Goal: Task Accomplishment & Management: Manage account settings

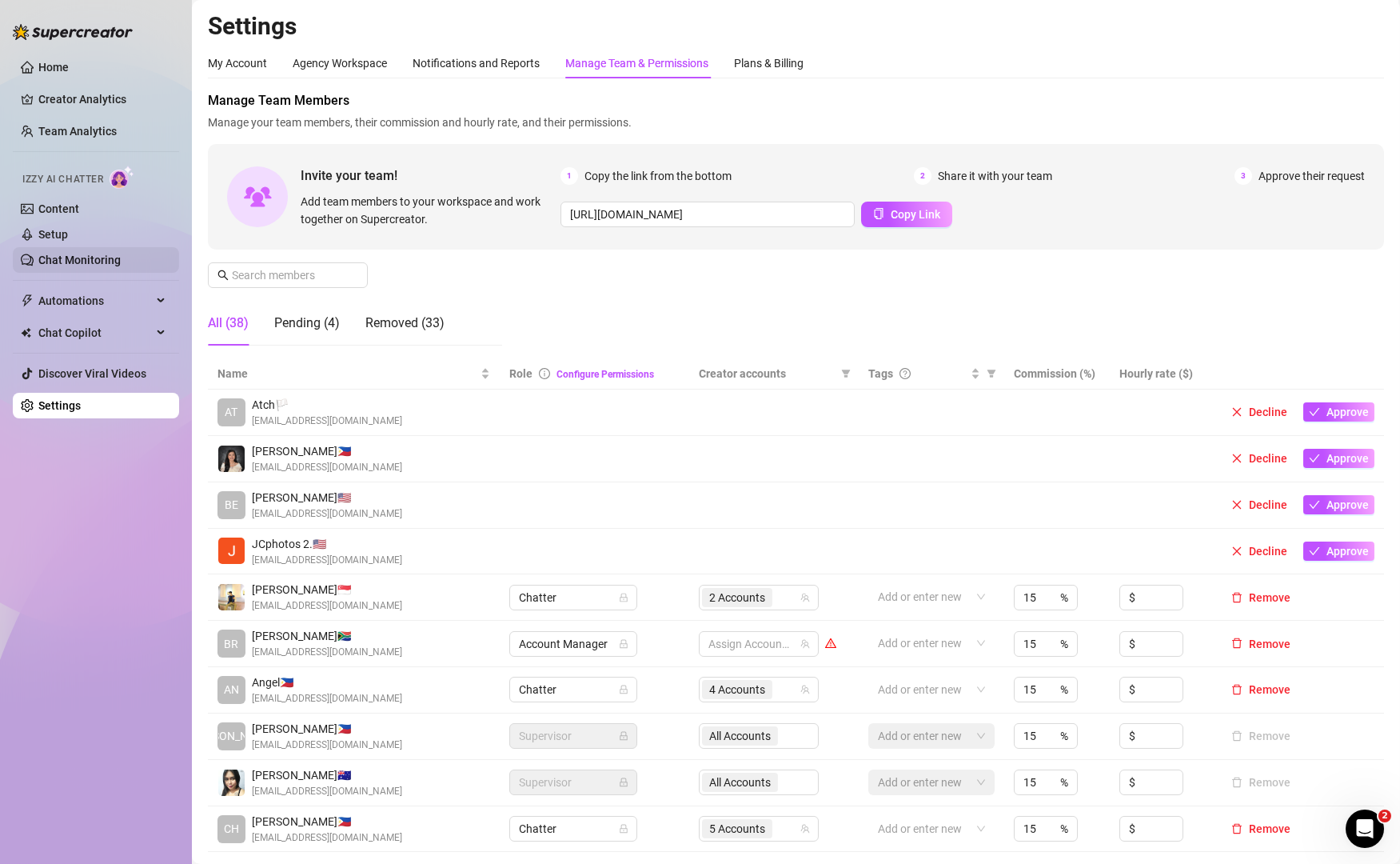
click at [109, 257] on link "Chat Monitoring" at bounding box center [79, 259] width 83 height 13
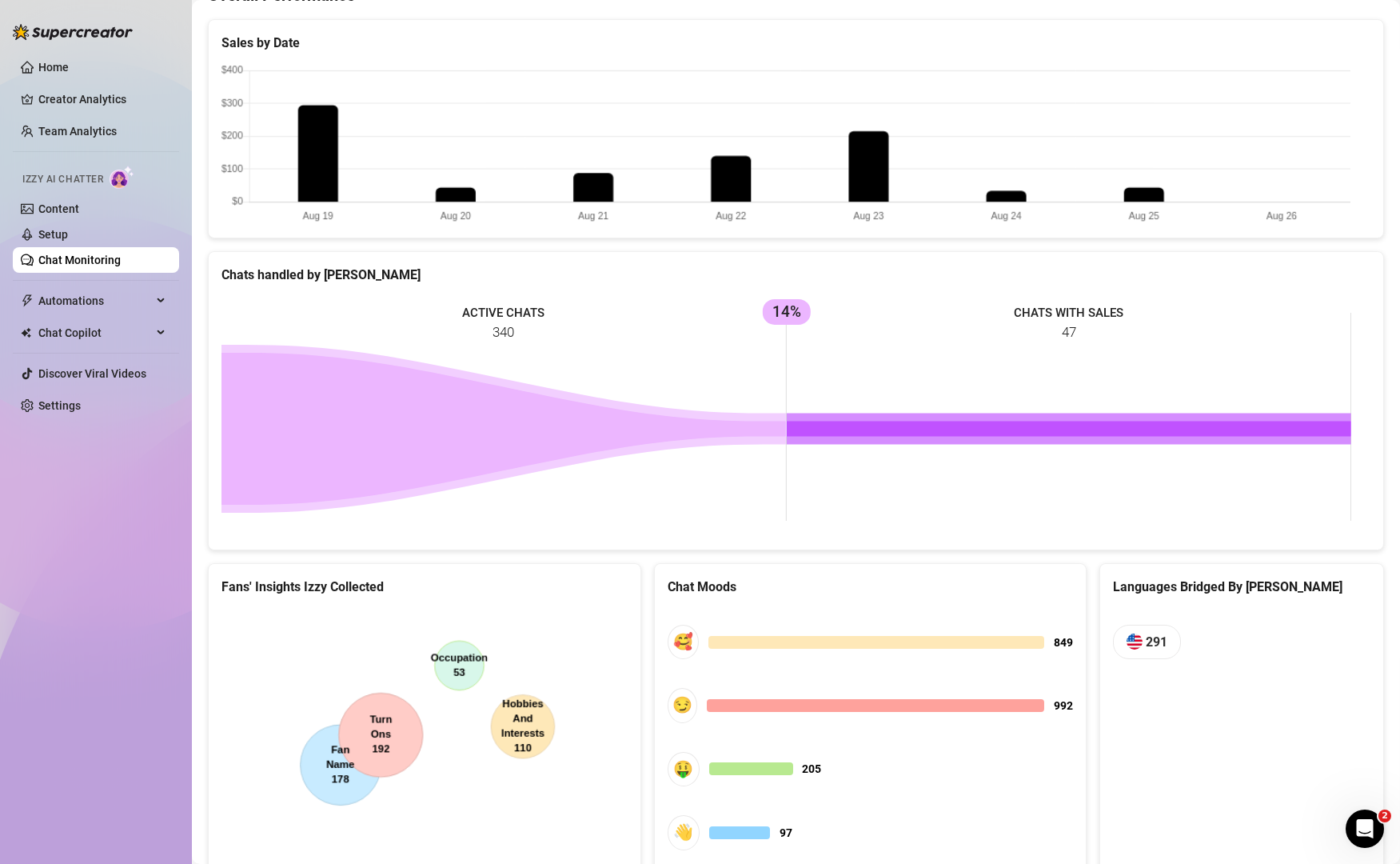
scroll to position [627, 0]
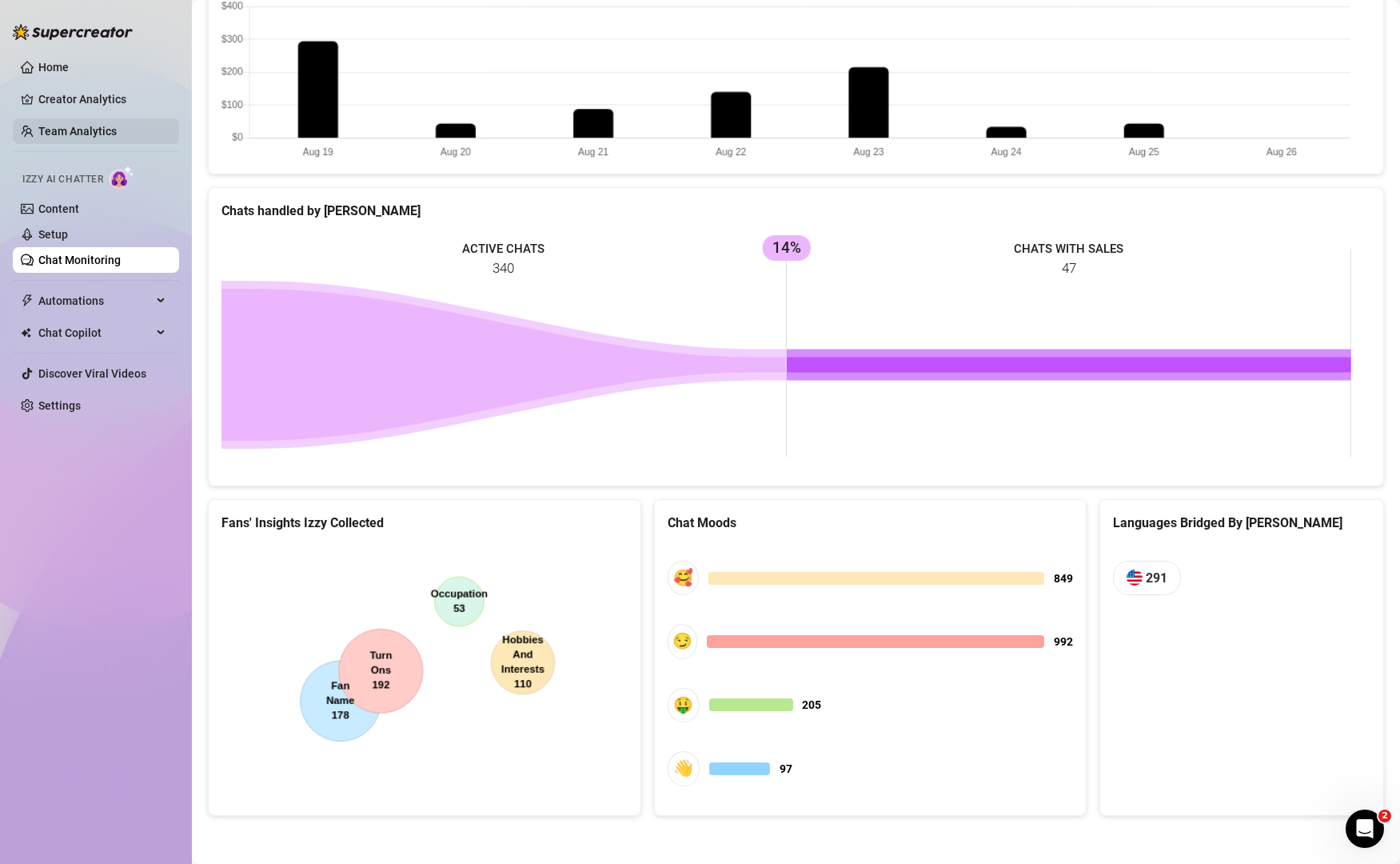
click at [108, 125] on link "Team Analytics" at bounding box center [77, 131] width 78 height 13
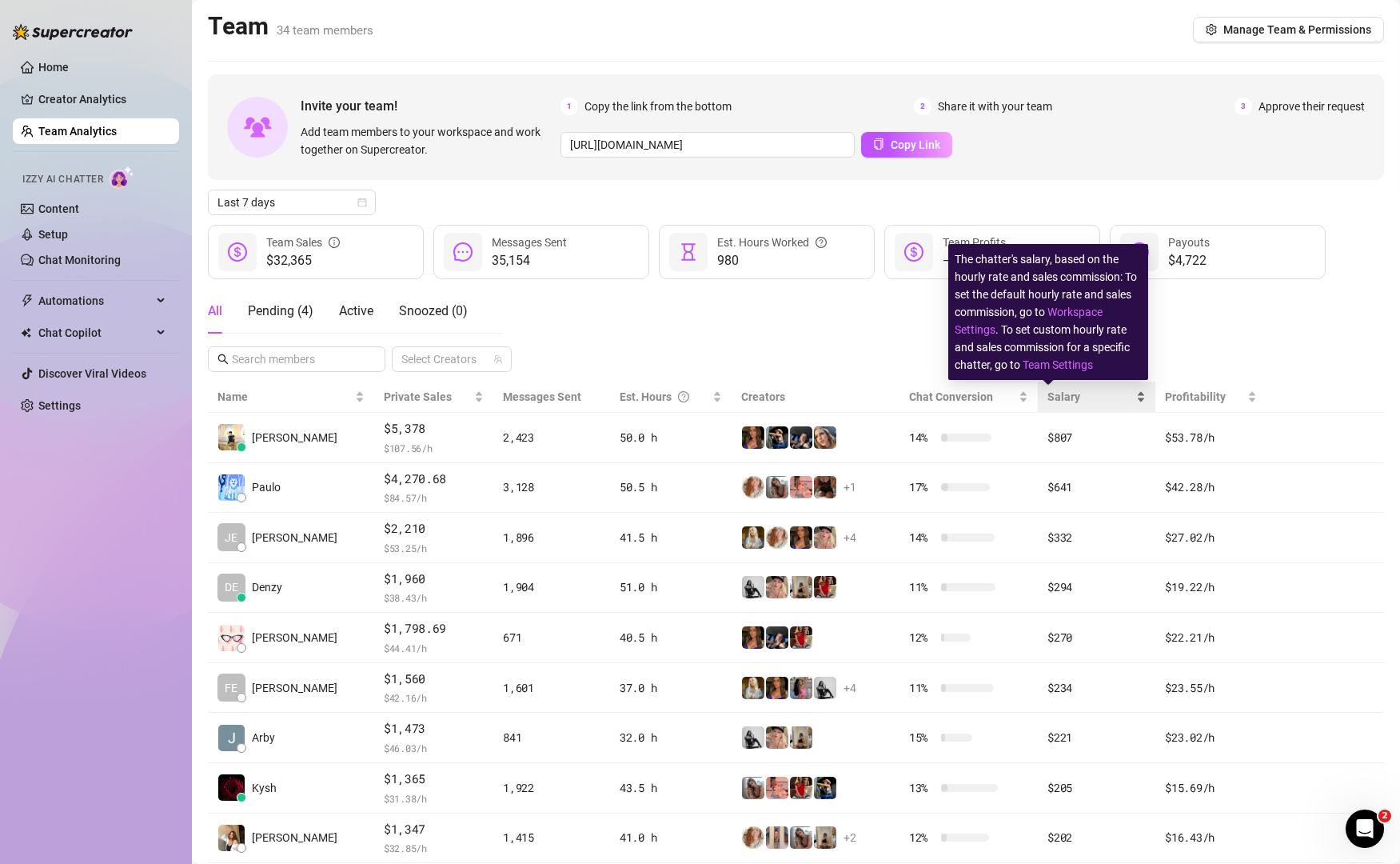
scroll to position [142, 0]
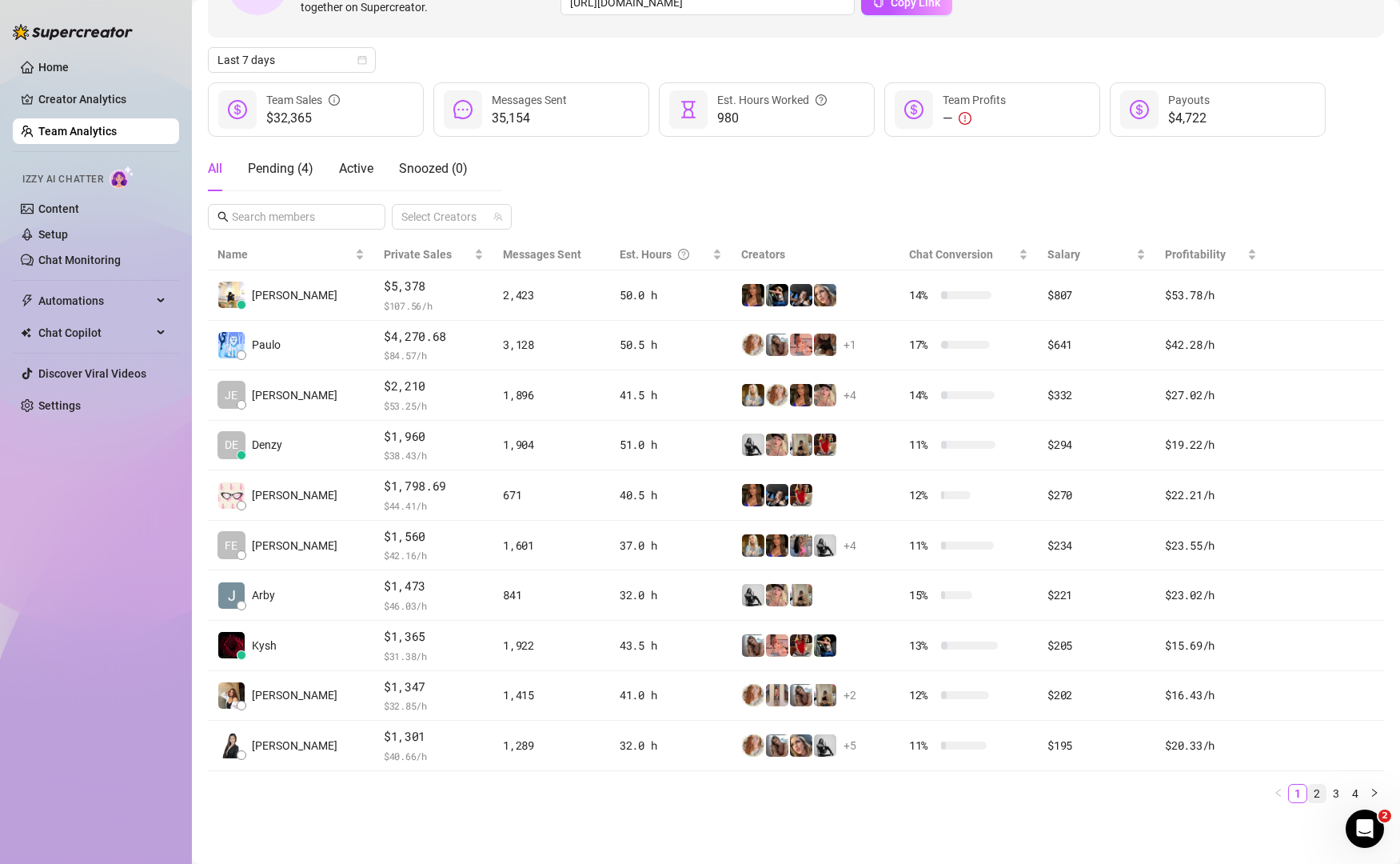
click at [1308, 794] on link "2" at bounding box center [1316, 794] width 18 height 18
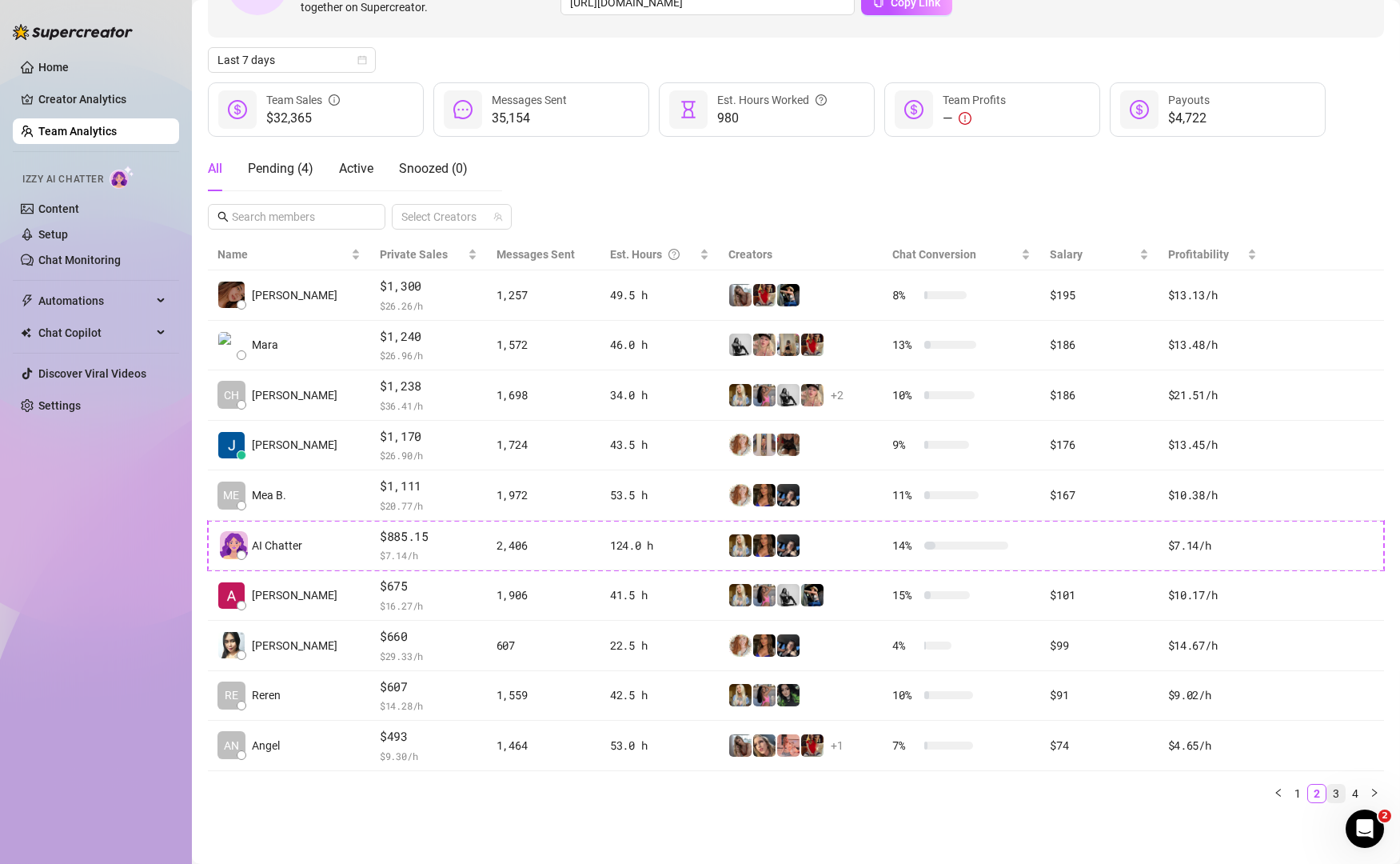
click at [1327, 796] on link "3" at bounding box center [1336, 794] width 18 height 18
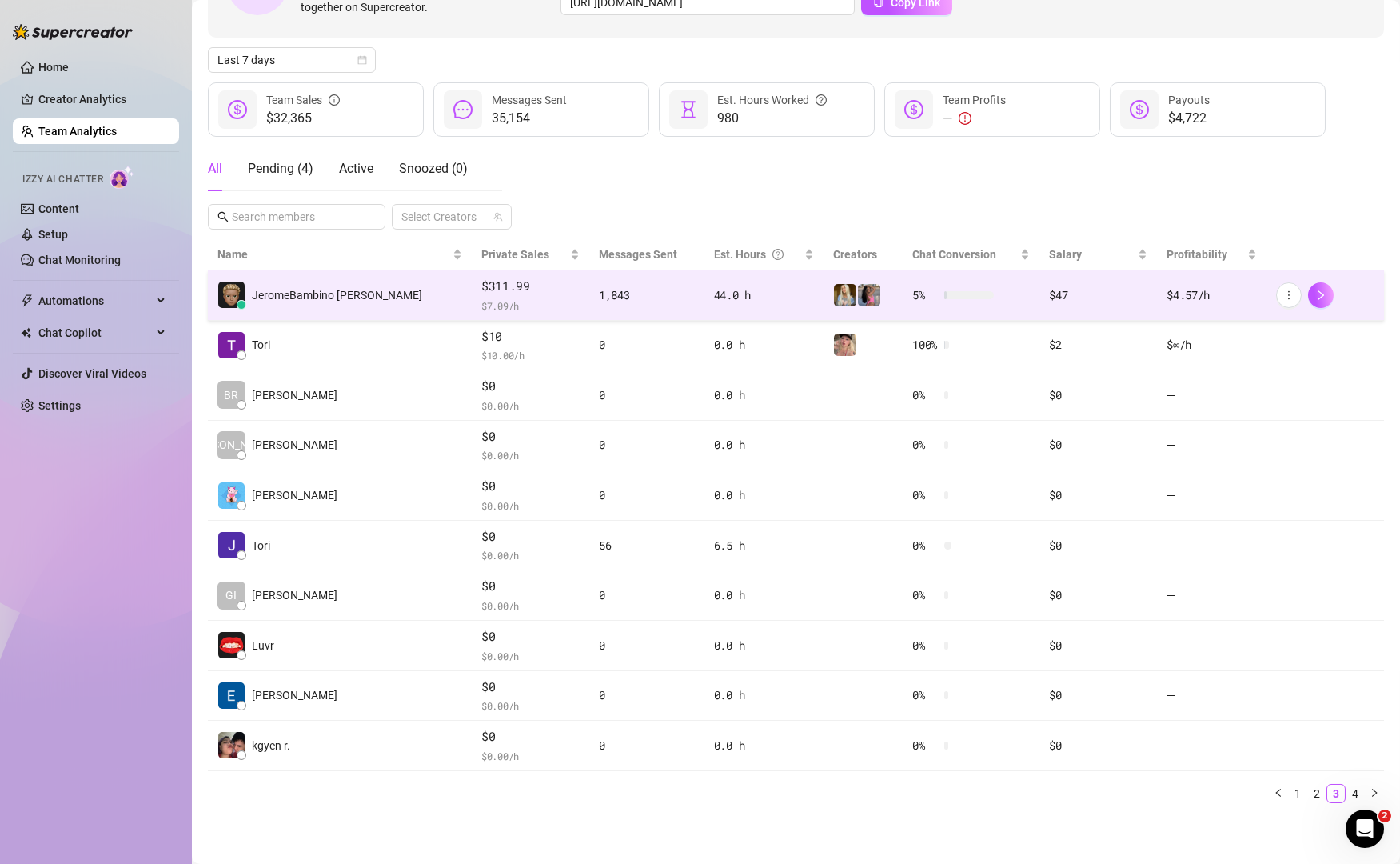
click at [600, 280] on td "1,843" at bounding box center [646, 296] width 115 height 51
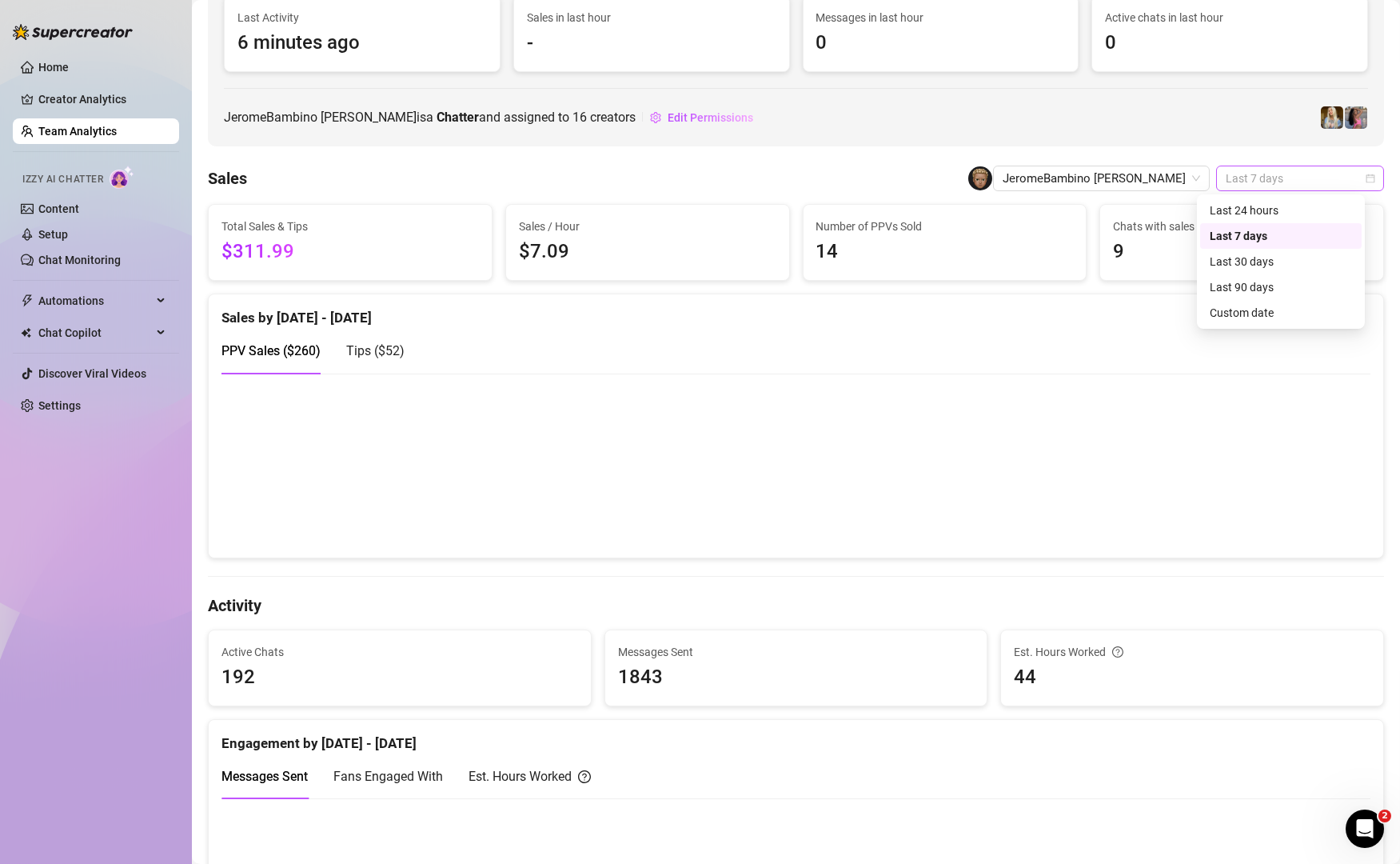
click at [1261, 176] on span "Last 7 days" at bounding box center [1300, 178] width 149 height 24
click at [1238, 311] on div "Custom date" at bounding box center [1280, 313] width 142 height 18
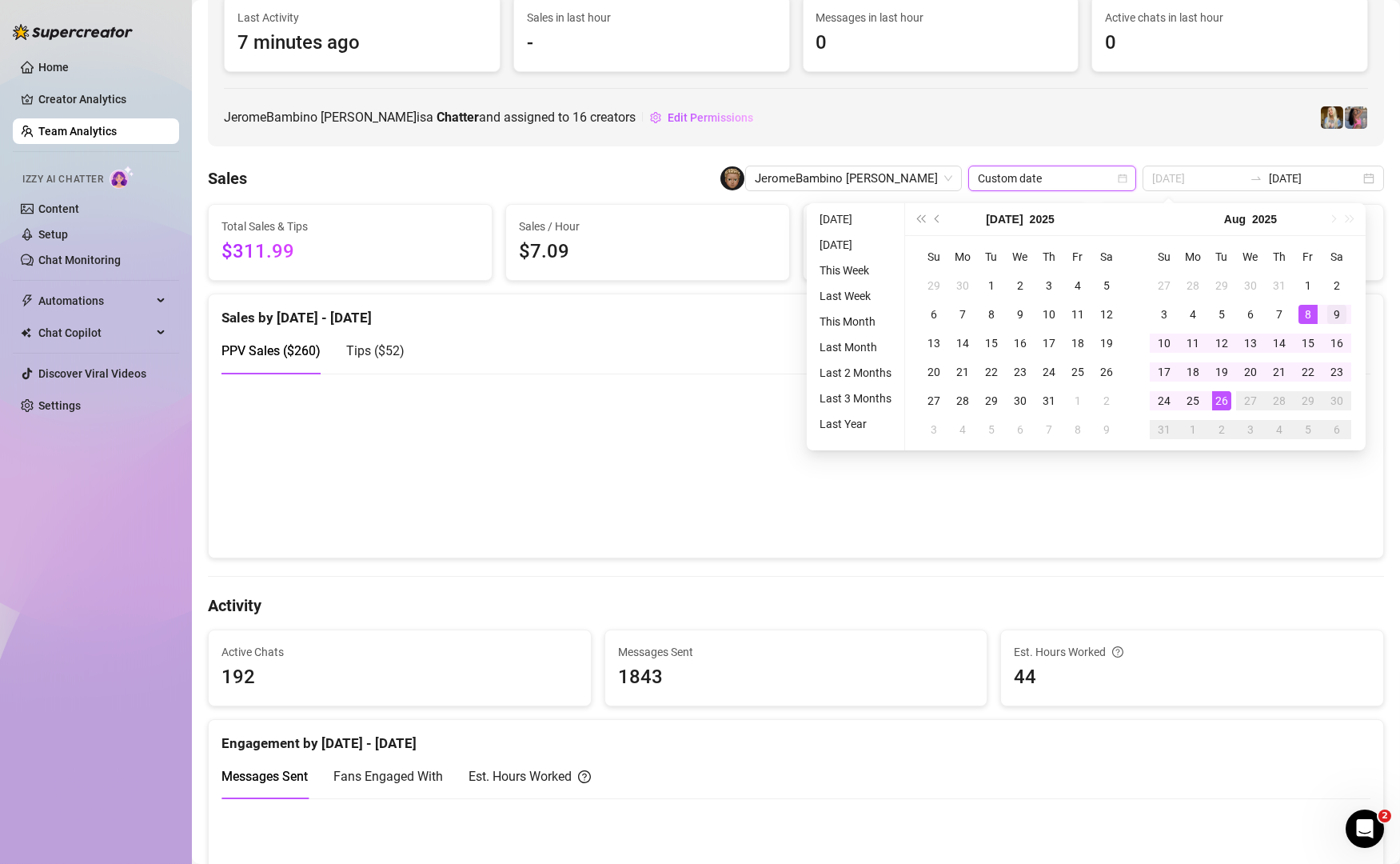
type input "[DATE]"
click at [1335, 316] on div "9" at bounding box center [1337, 315] width 19 height 19
type input "[DATE]"
click at [1308, 342] on div "15" at bounding box center [1308, 343] width 19 height 19
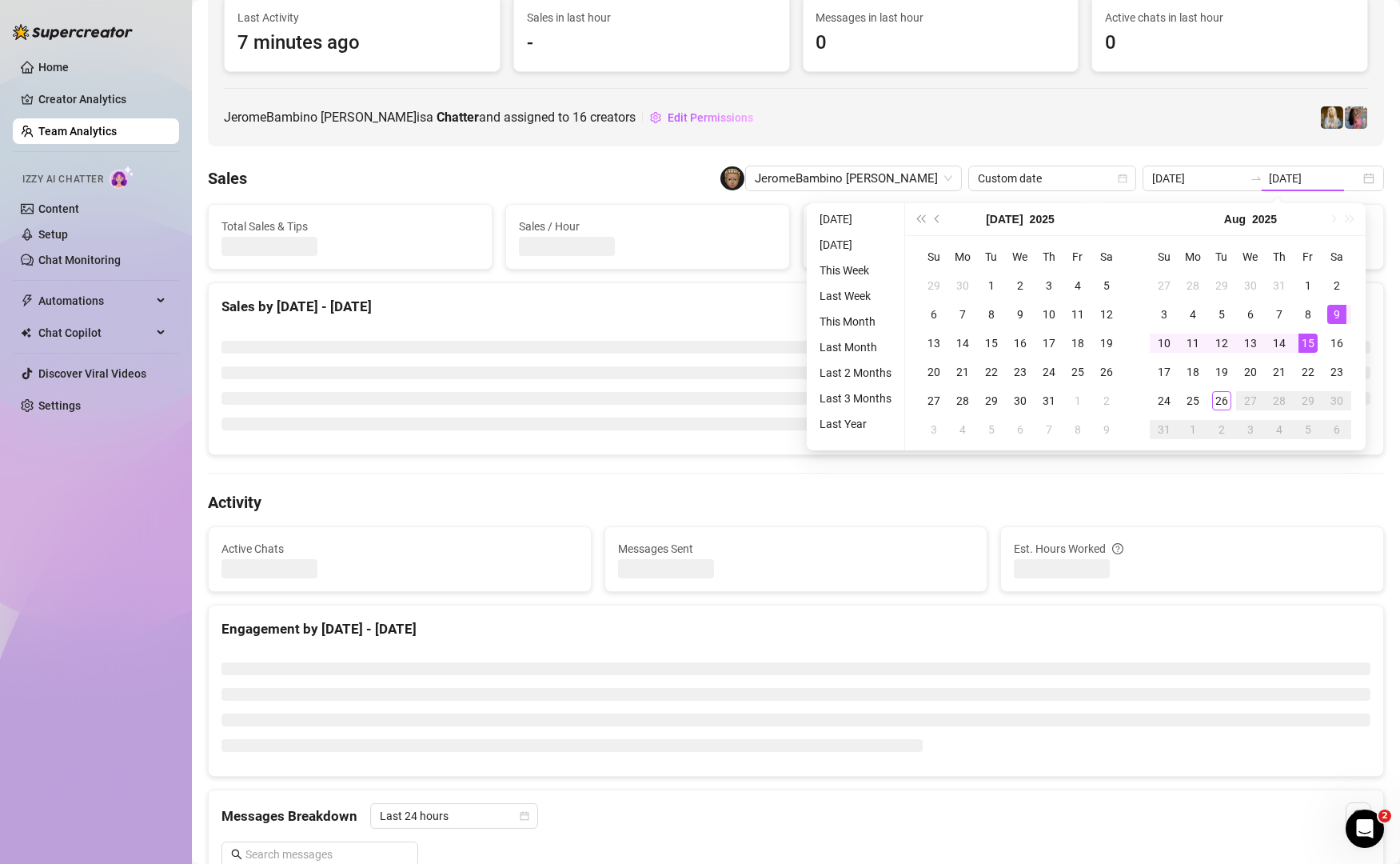
type input "[DATE]"
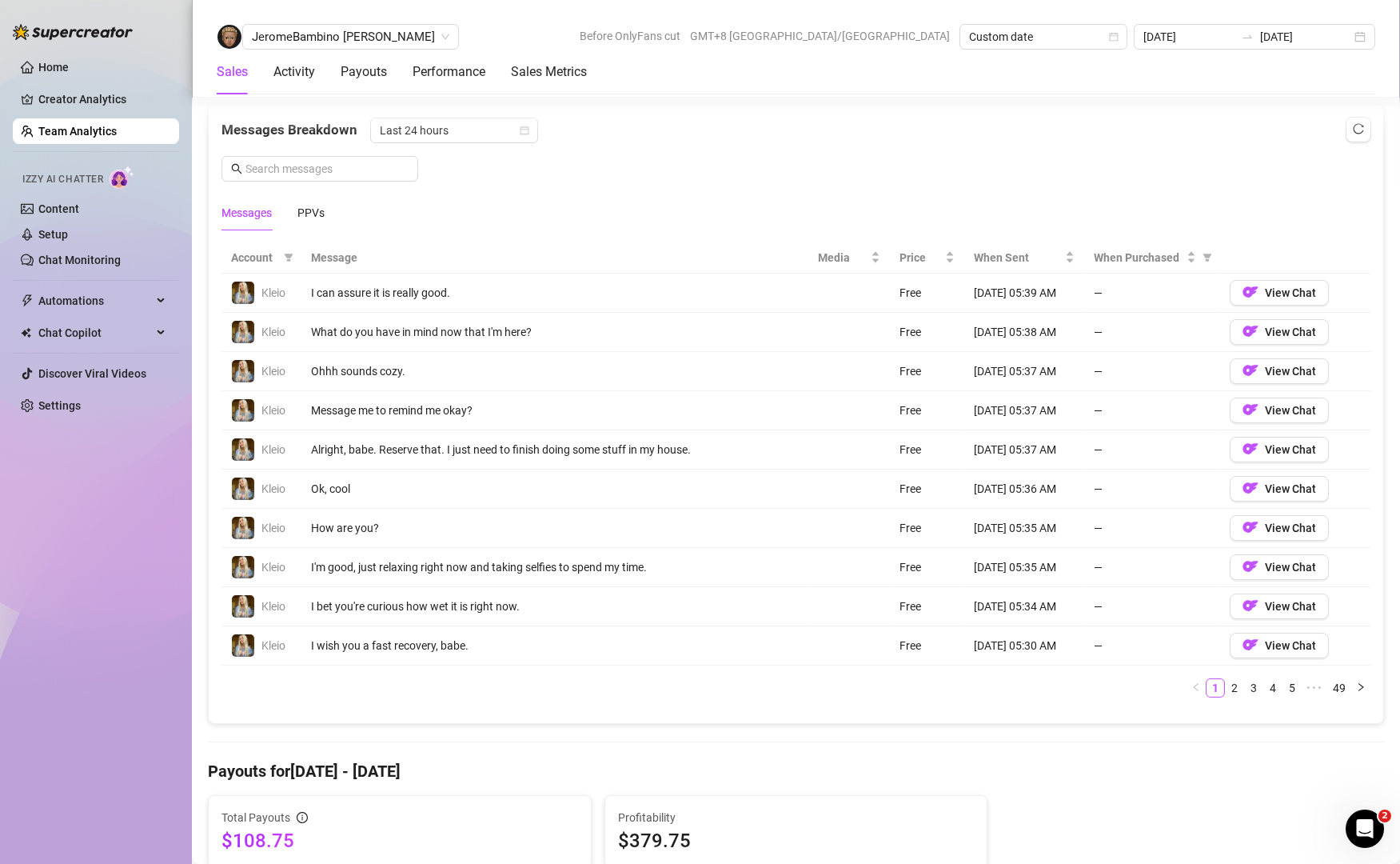
scroll to position [1045, 0]
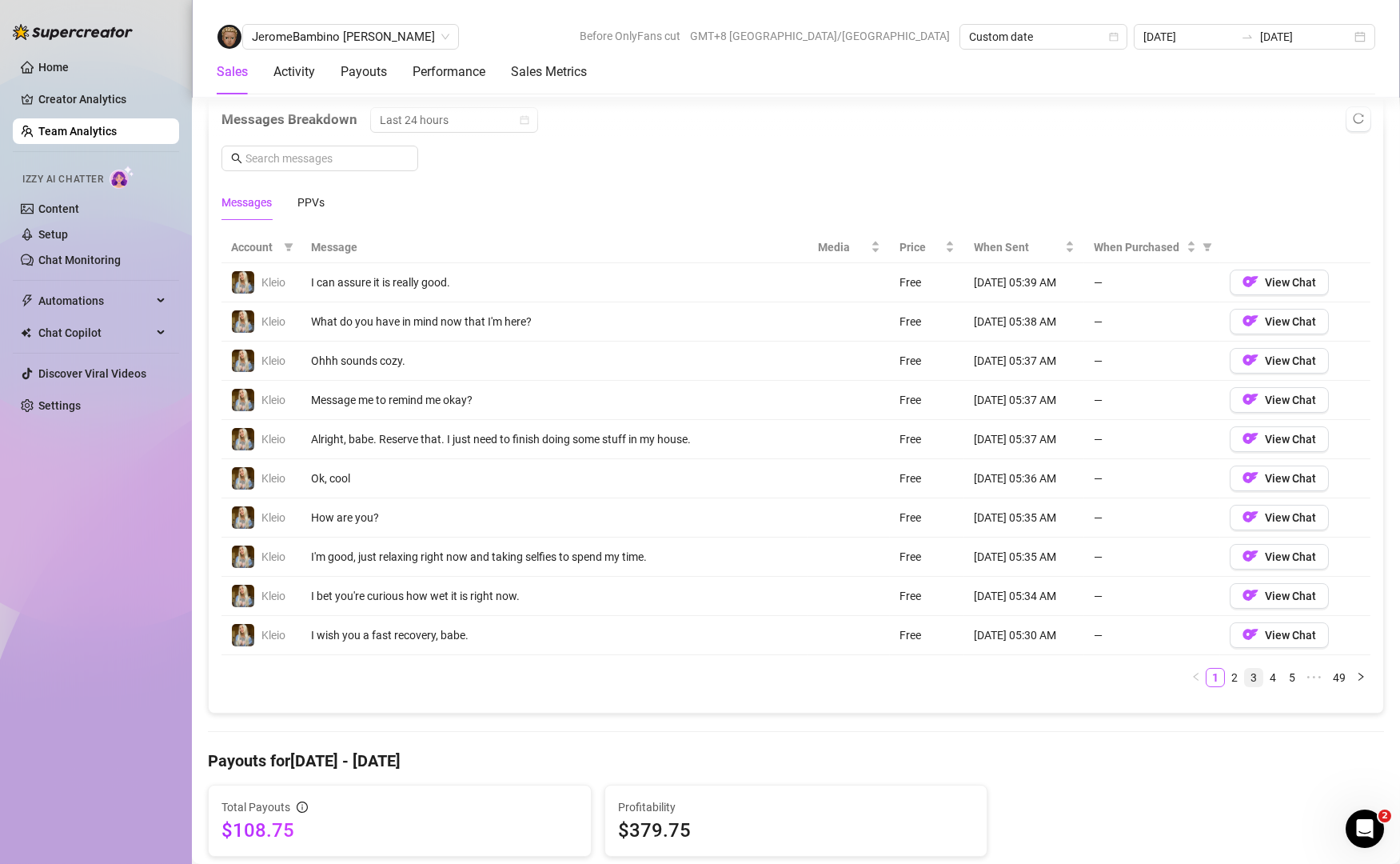
click at [1245, 670] on link "3" at bounding box center [1254, 677] width 18 height 18
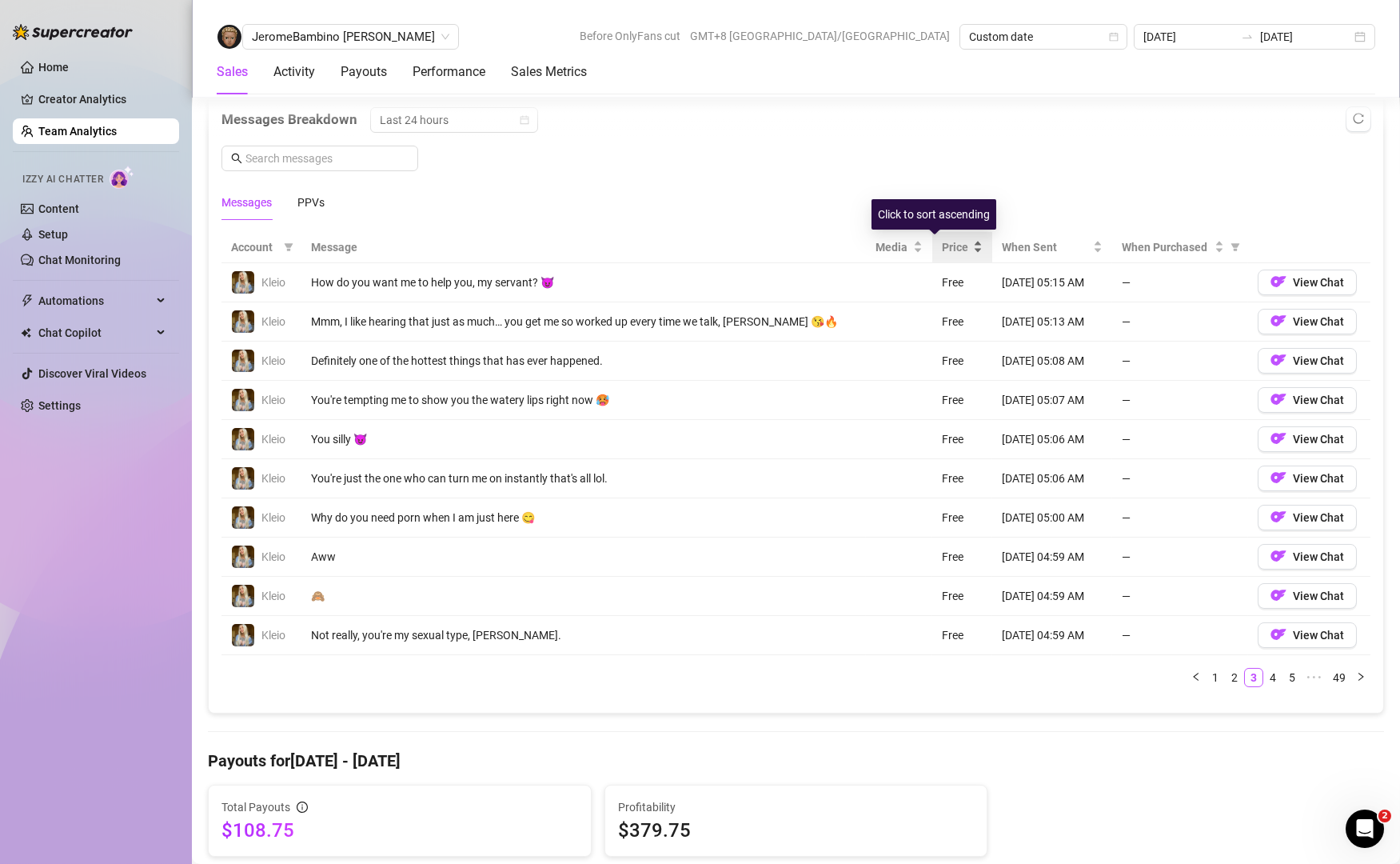
click at [941, 256] on span "Price" at bounding box center [955, 247] width 28 height 18
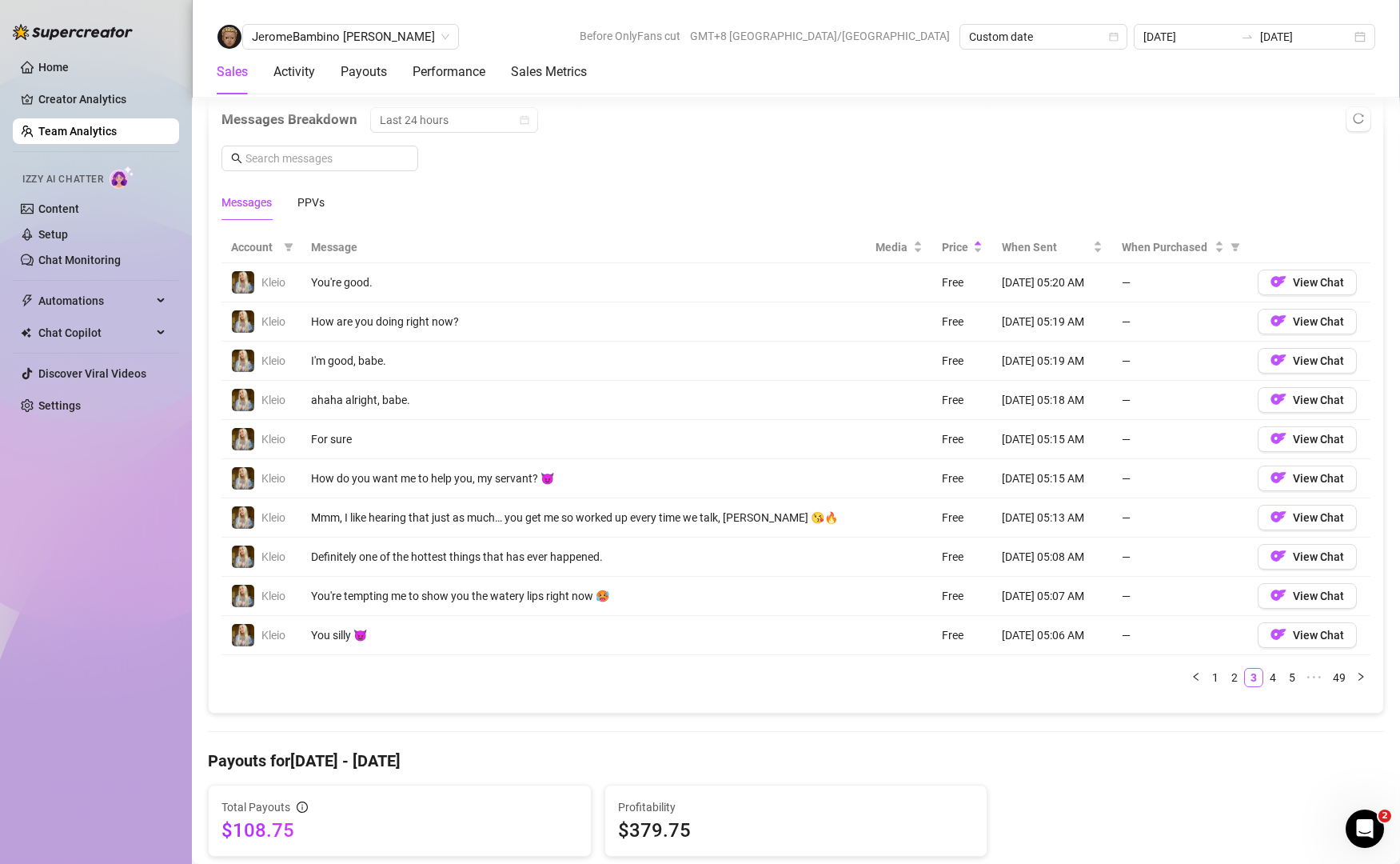
click at [1318, 661] on div "Account Message Media Price When Sent When Purchased Kleio You're good. Free [D…" at bounding box center [795, 459] width 1149 height 455
click at [1328, 679] on link "49" at bounding box center [1339, 677] width 22 height 18
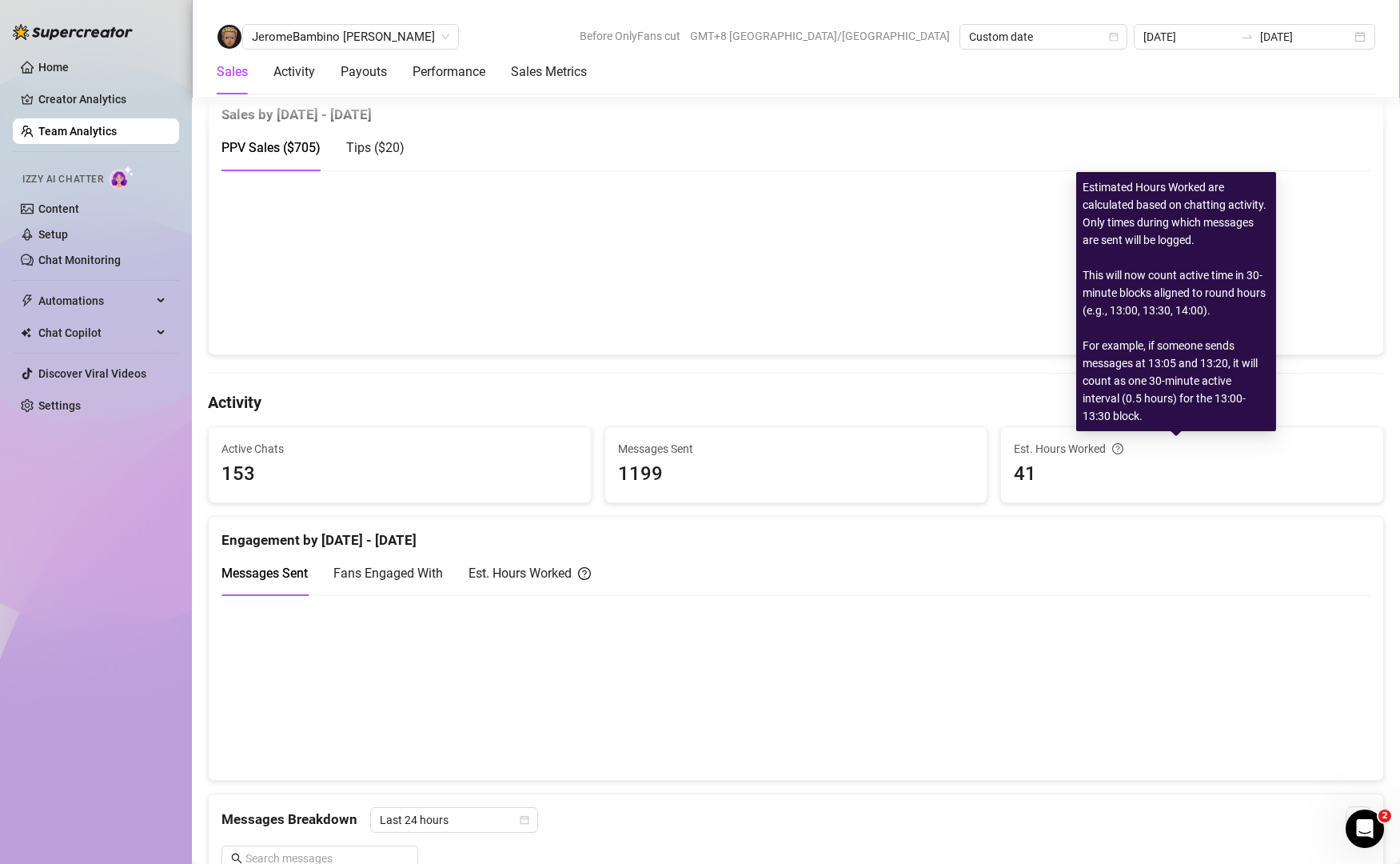
scroll to position [598, 0]
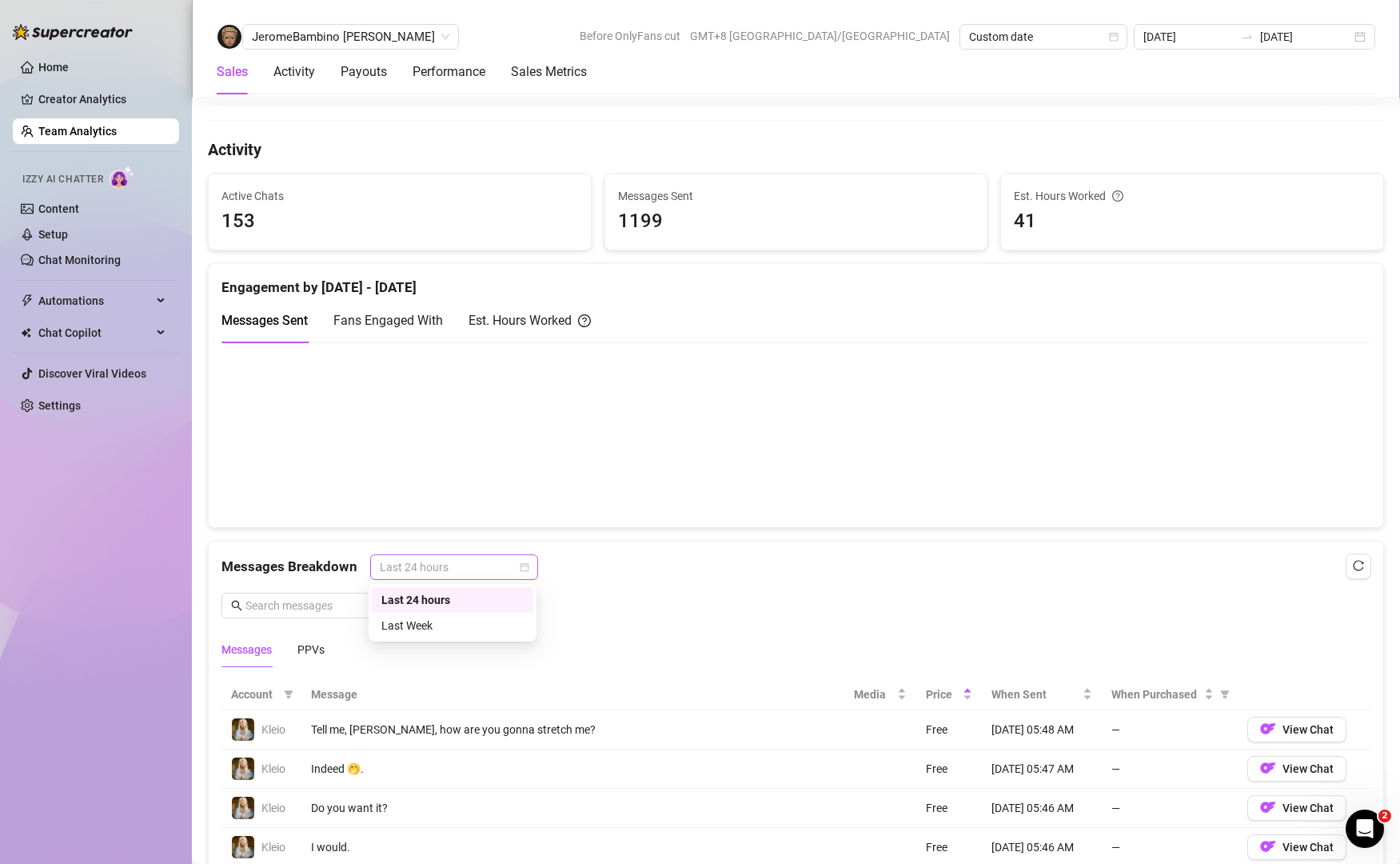
click at [515, 568] on span "Last 24 hours" at bounding box center [454, 567] width 149 height 24
click at [490, 625] on div "Last Week" at bounding box center [453, 625] width 142 height 18
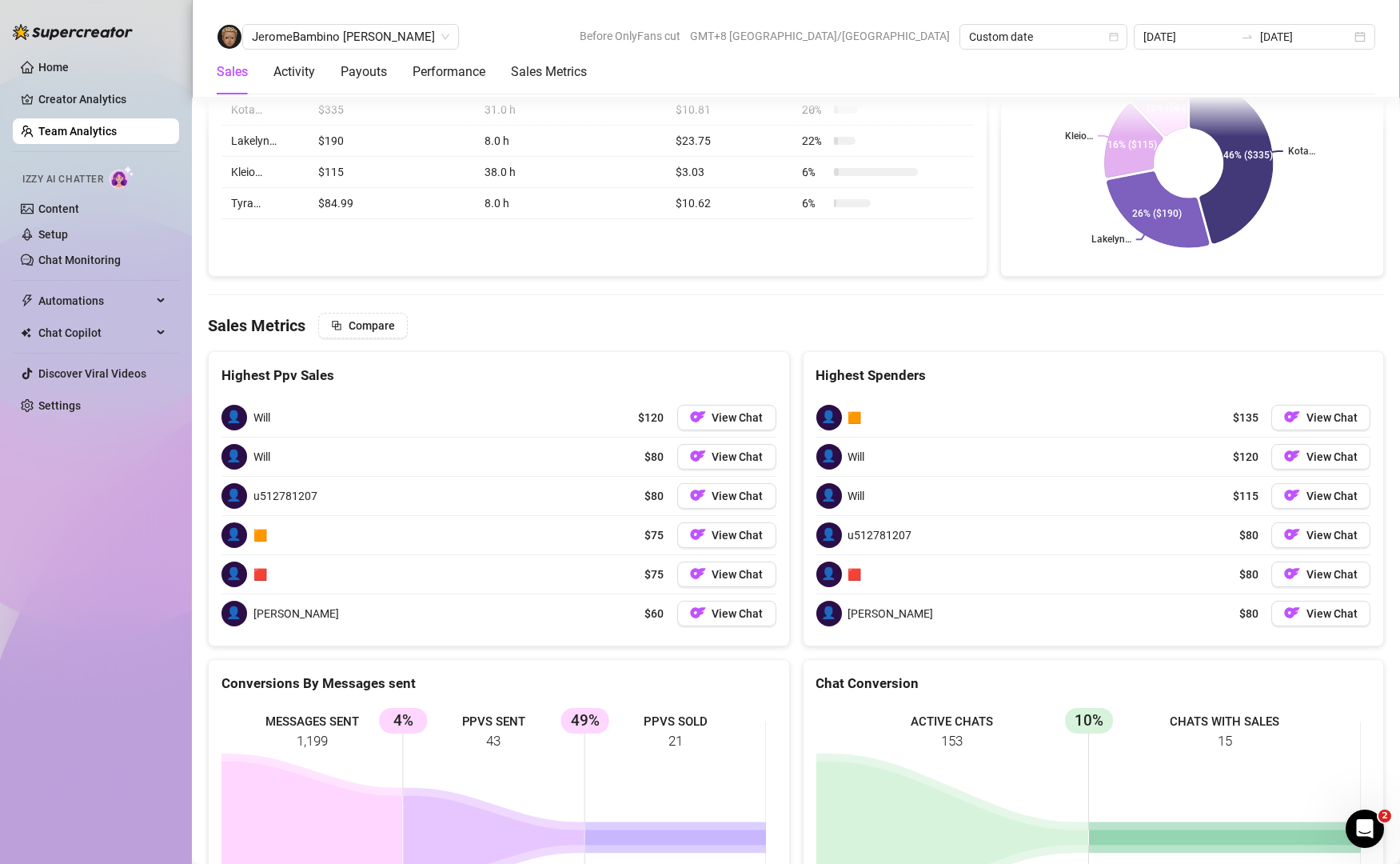
scroll to position [2119, 0]
click at [1308, 410] on span "View Chat" at bounding box center [1332, 416] width 52 height 13
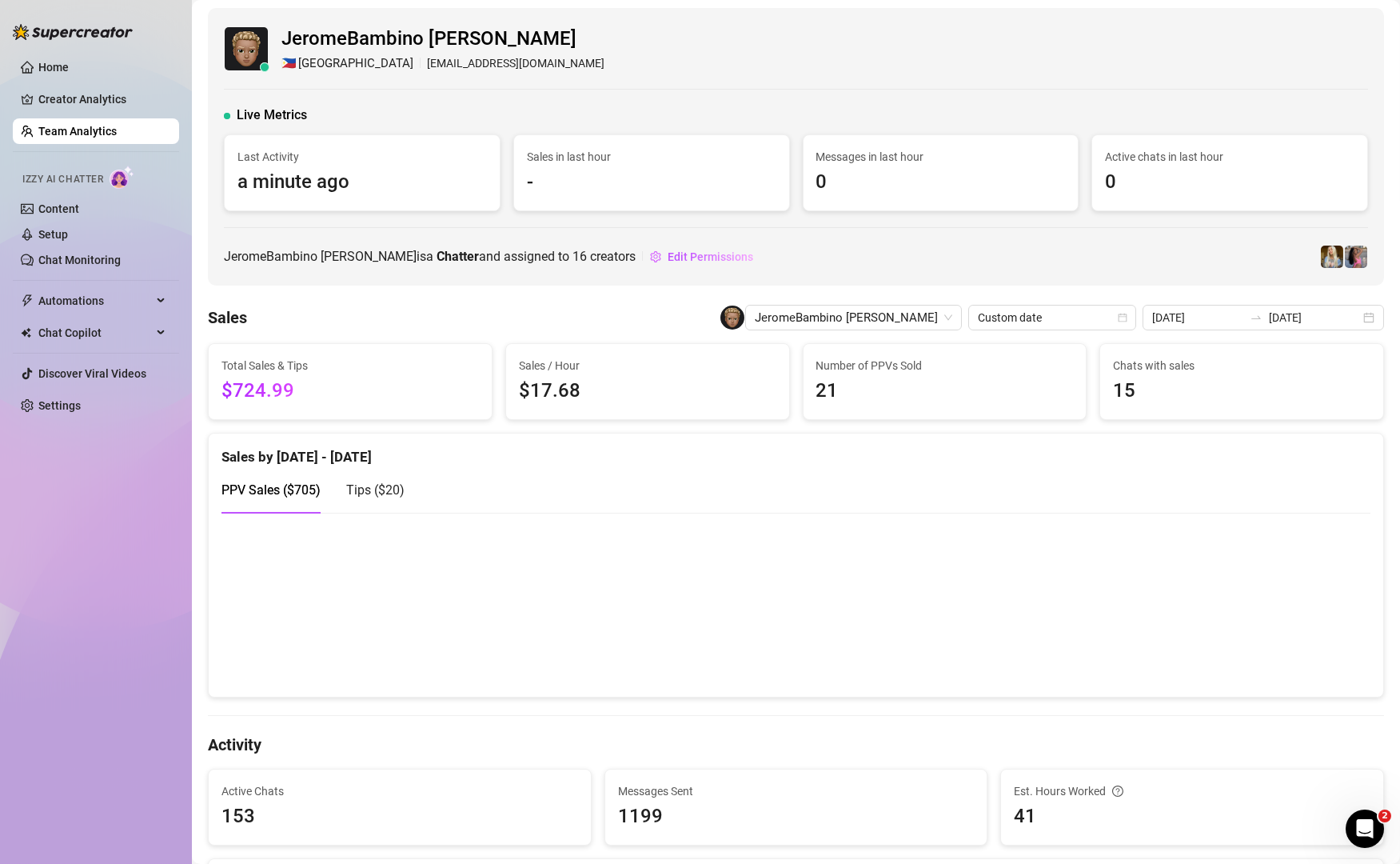
scroll to position [0, 0]
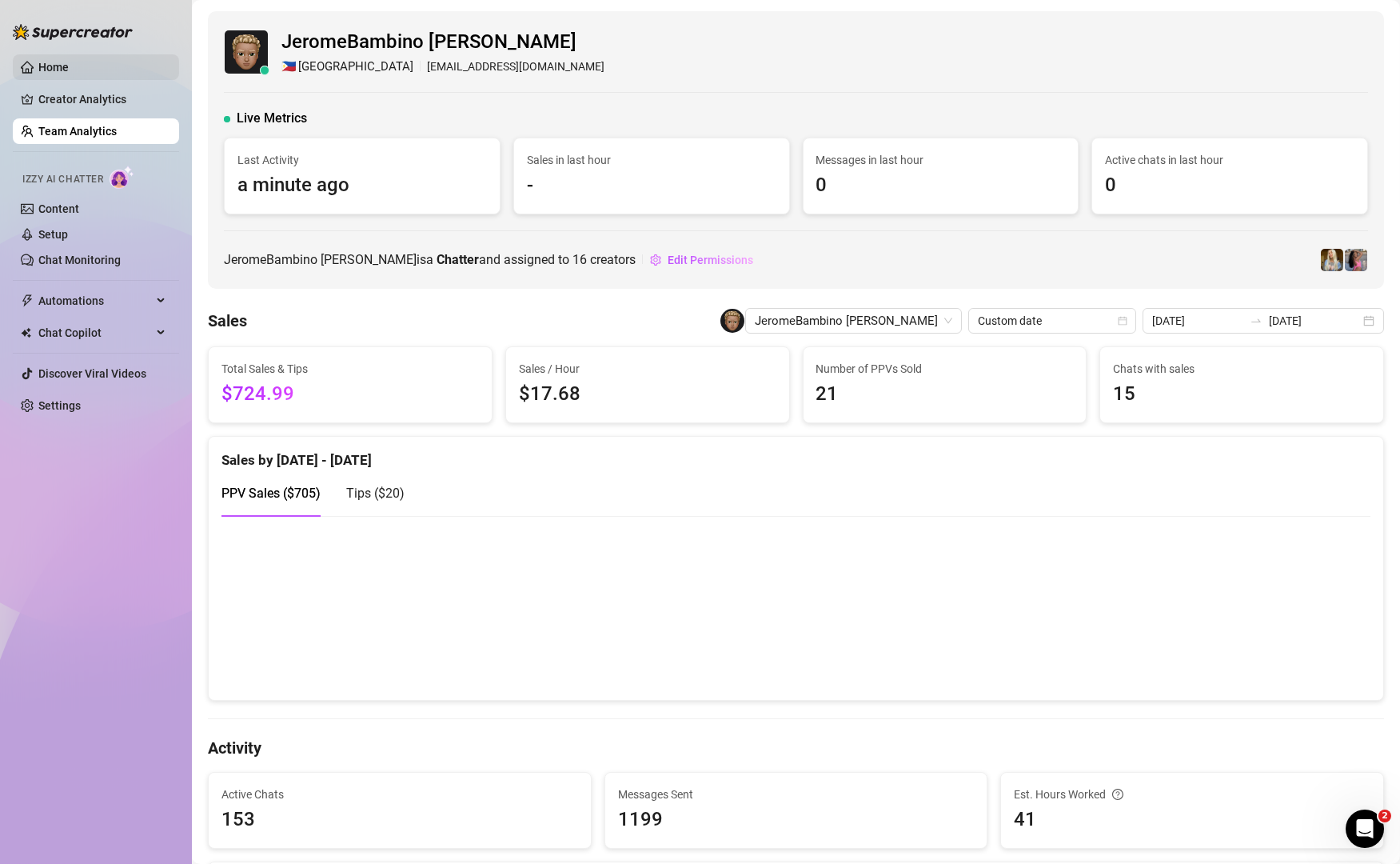
click at [54, 69] on link "Home" at bounding box center [53, 66] width 30 height 13
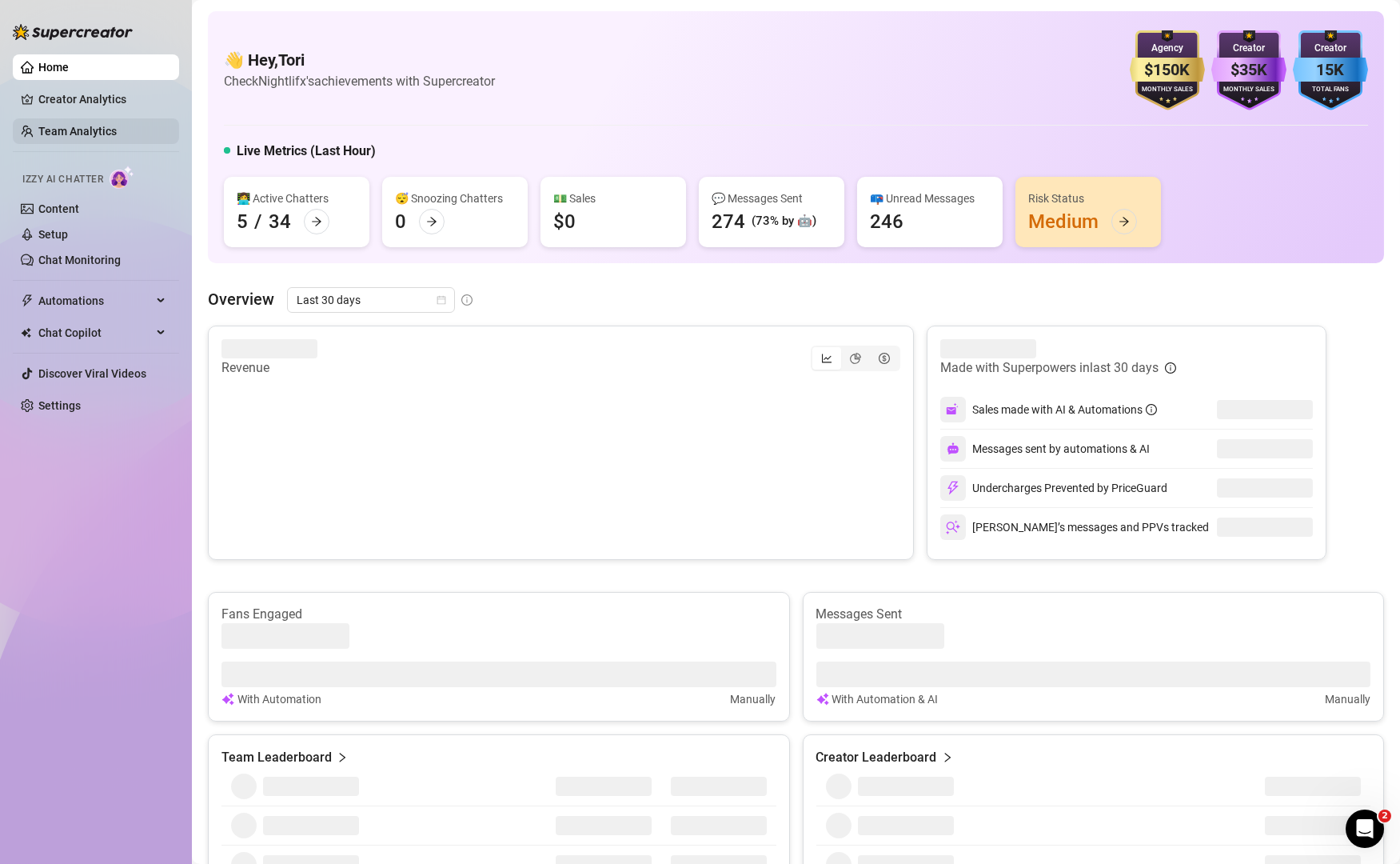
click at [88, 136] on link "Team Analytics" at bounding box center [77, 131] width 78 height 13
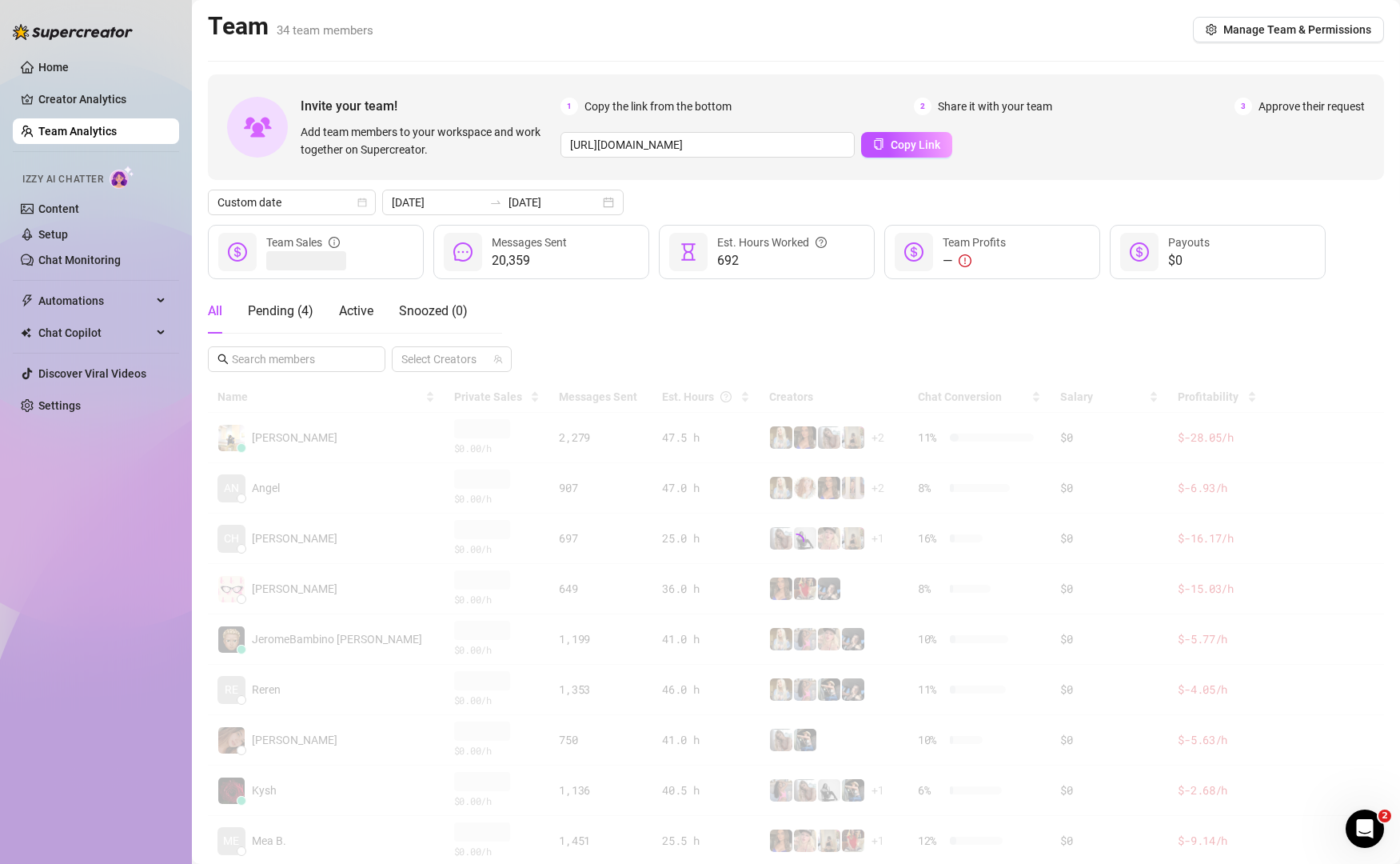
click at [1281, 27] on span "Manage Team & Permissions" at bounding box center [1297, 29] width 148 height 13
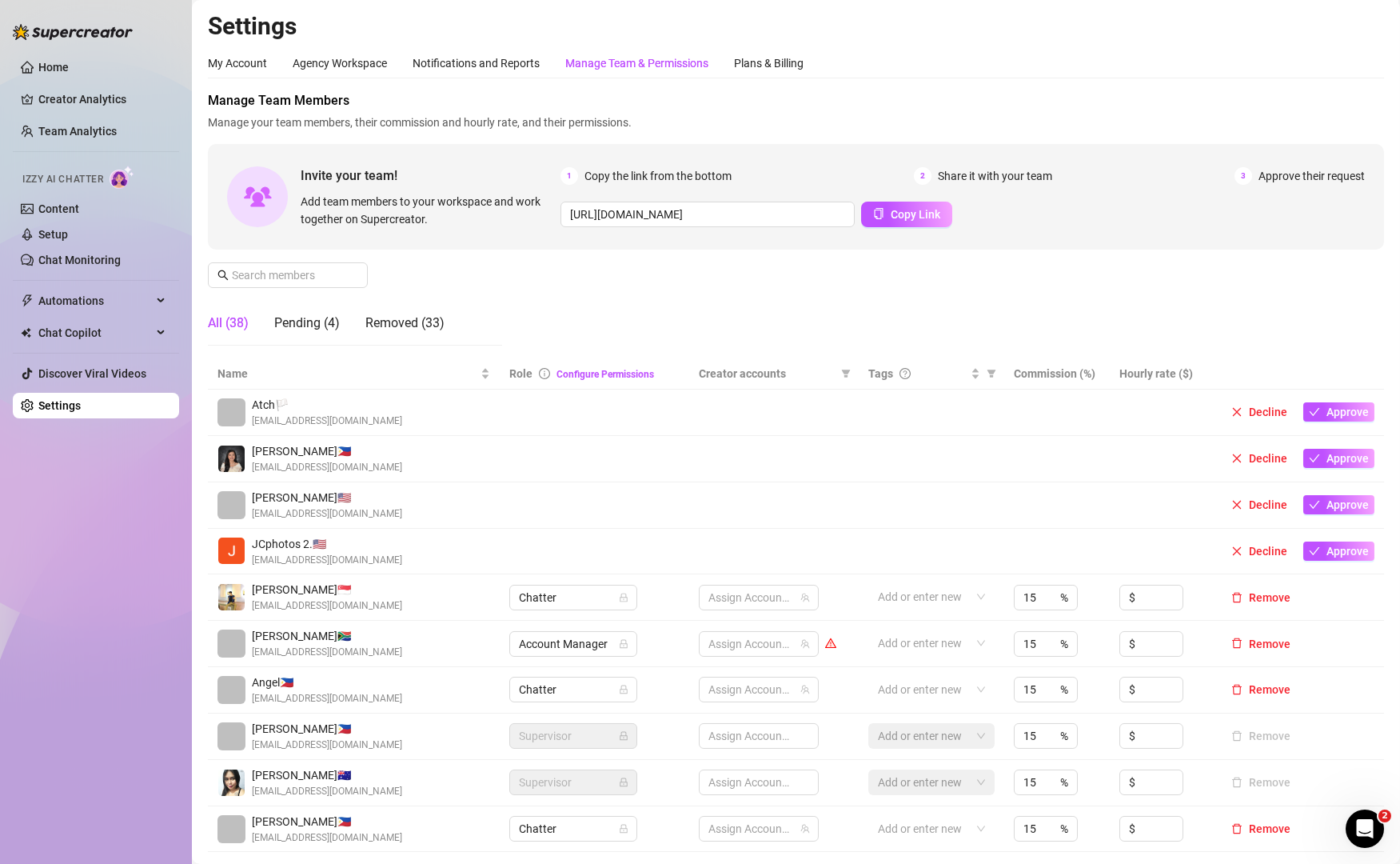
click at [628, 57] on div "Manage Team & Permissions" at bounding box center [637, 63] width 143 height 18
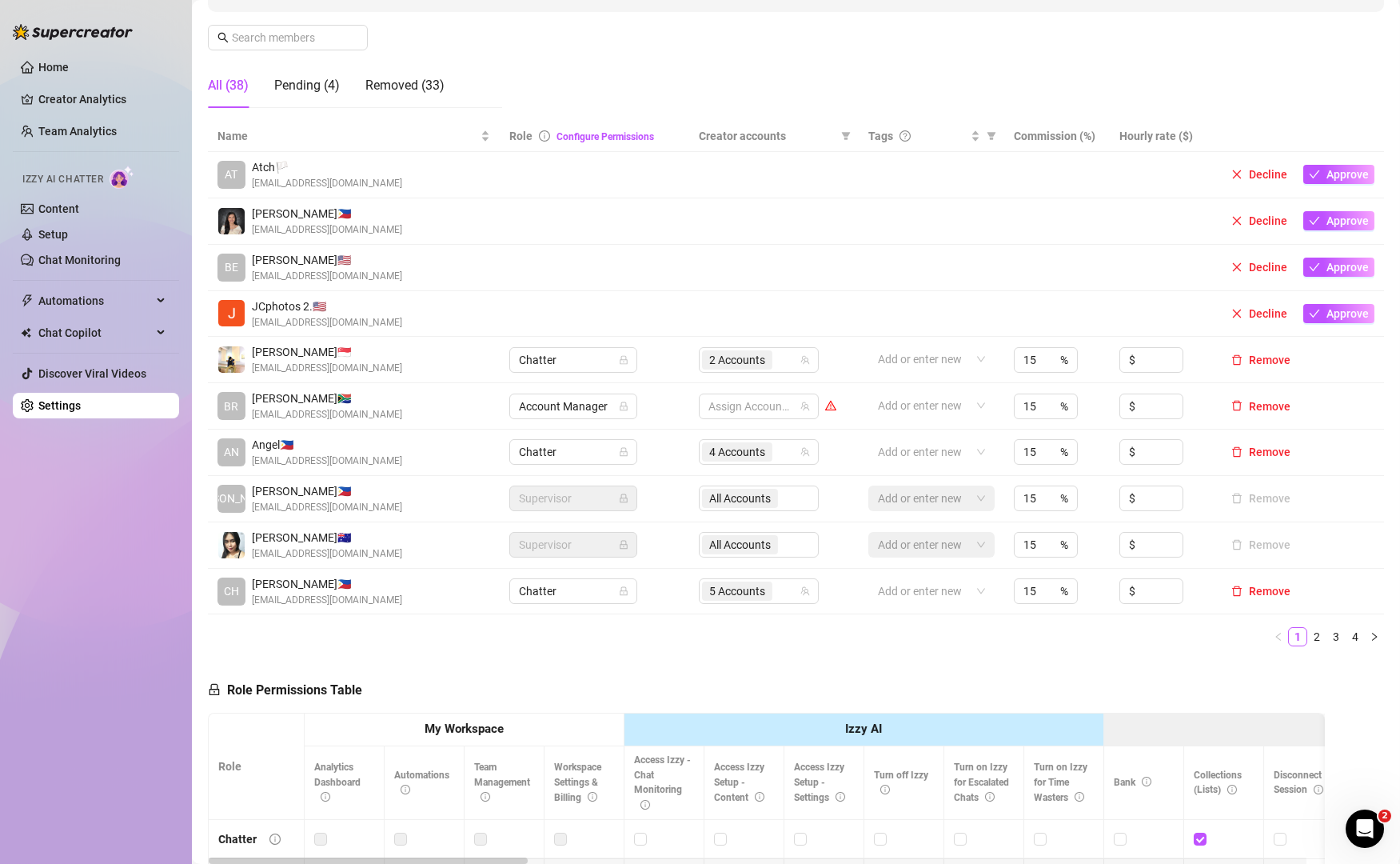
scroll to position [239, 0]
click at [800, 357] on icon "team" at bounding box center [804, 358] width 9 height 9
click at [780, 356] on div "2 Accounts" at bounding box center [750, 358] width 96 height 22
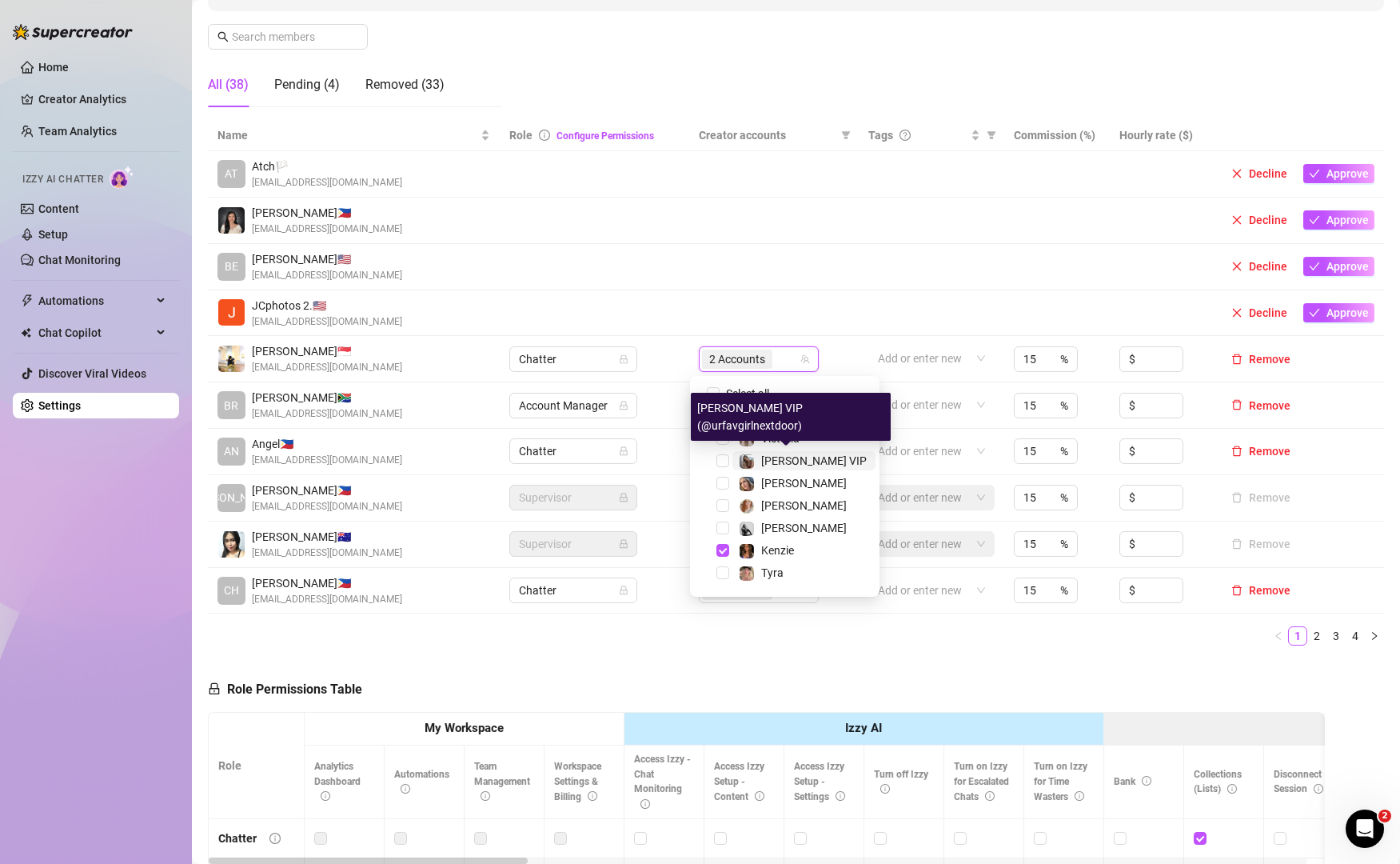
click at [781, 465] on span "[PERSON_NAME] VIP" at bounding box center [814, 460] width 105 height 13
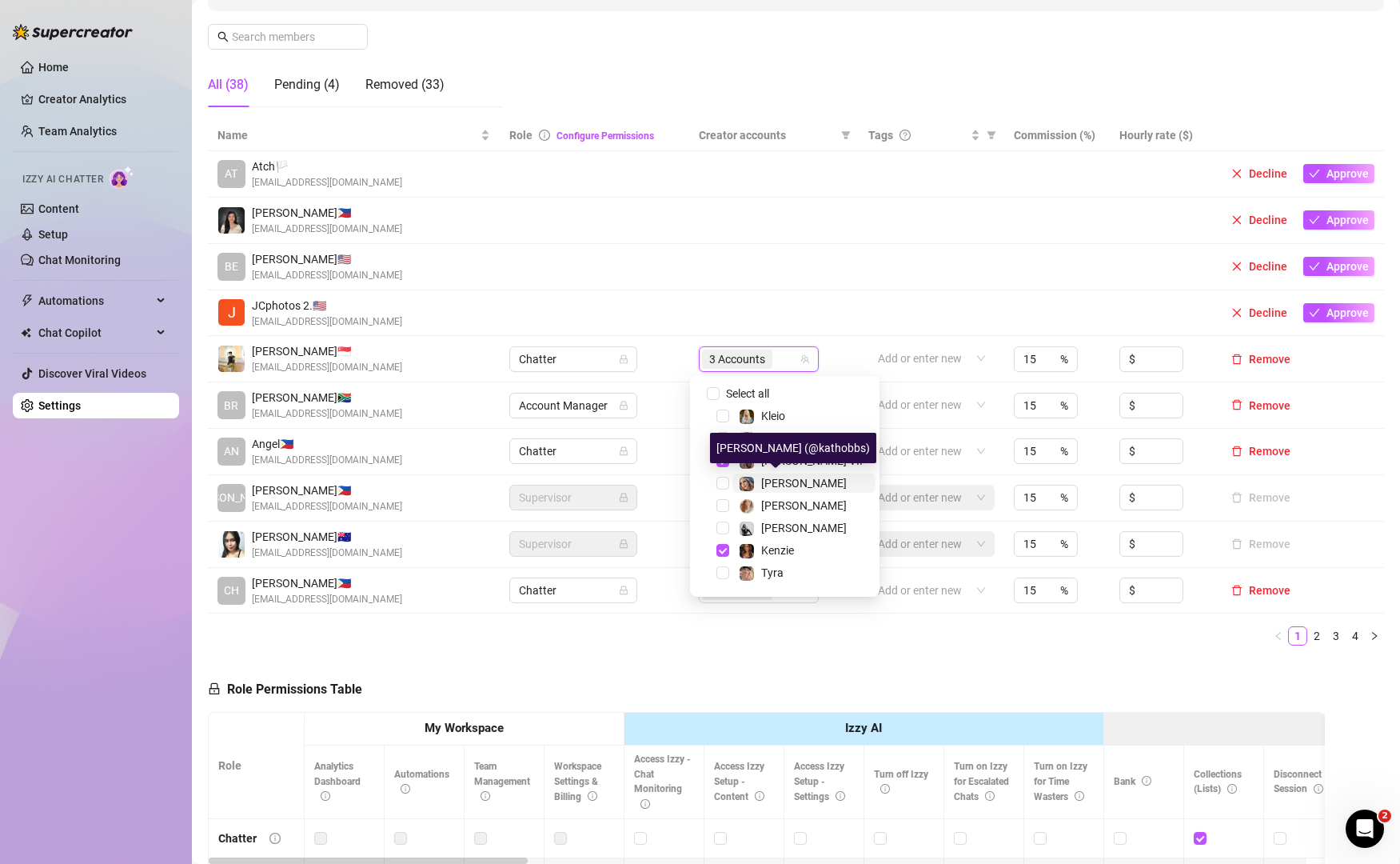
click at [778, 481] on span "[PERSON_NAME]" at bounding box center [804, 482] width 86 height 13
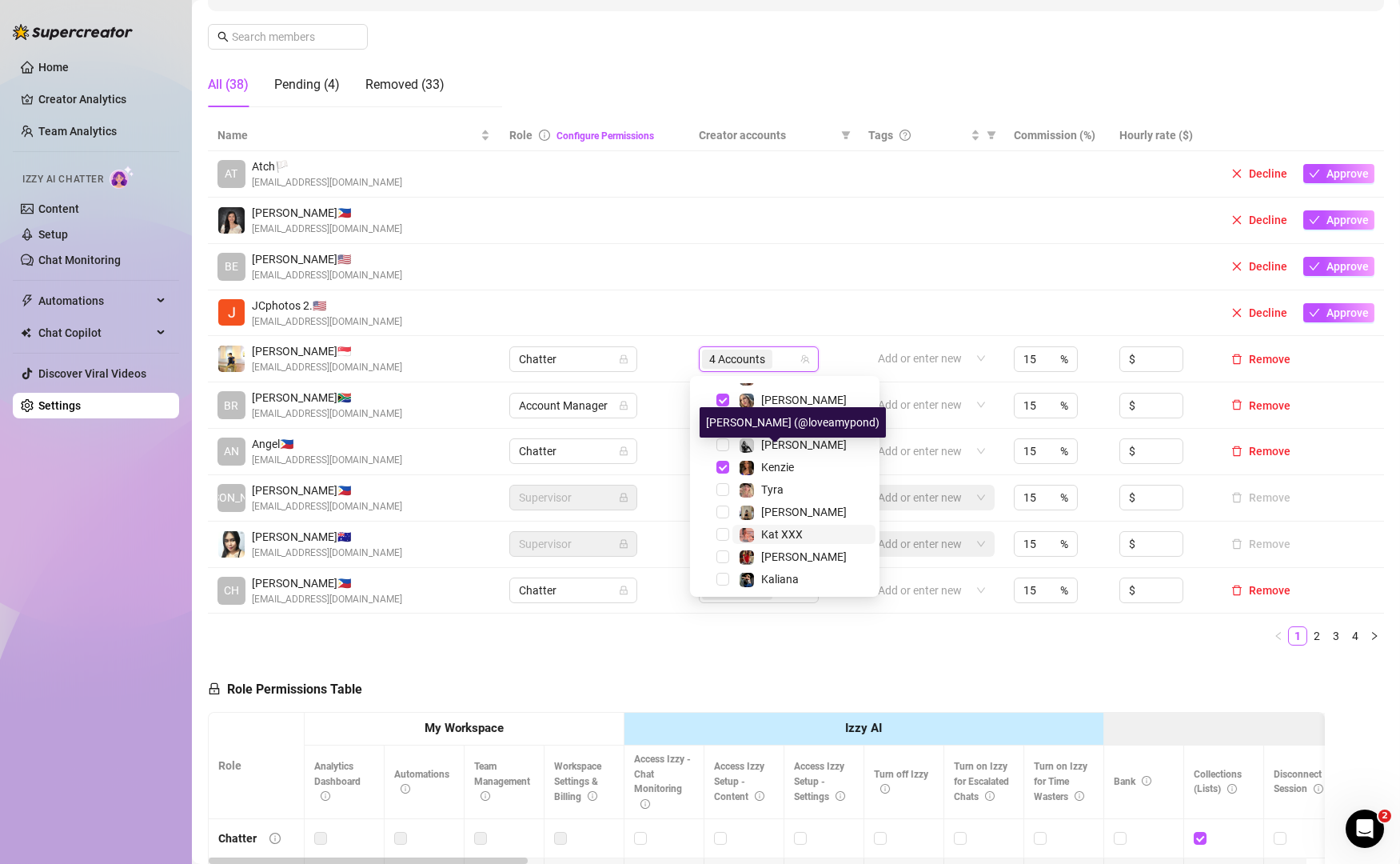
scroll to position [100, 0]
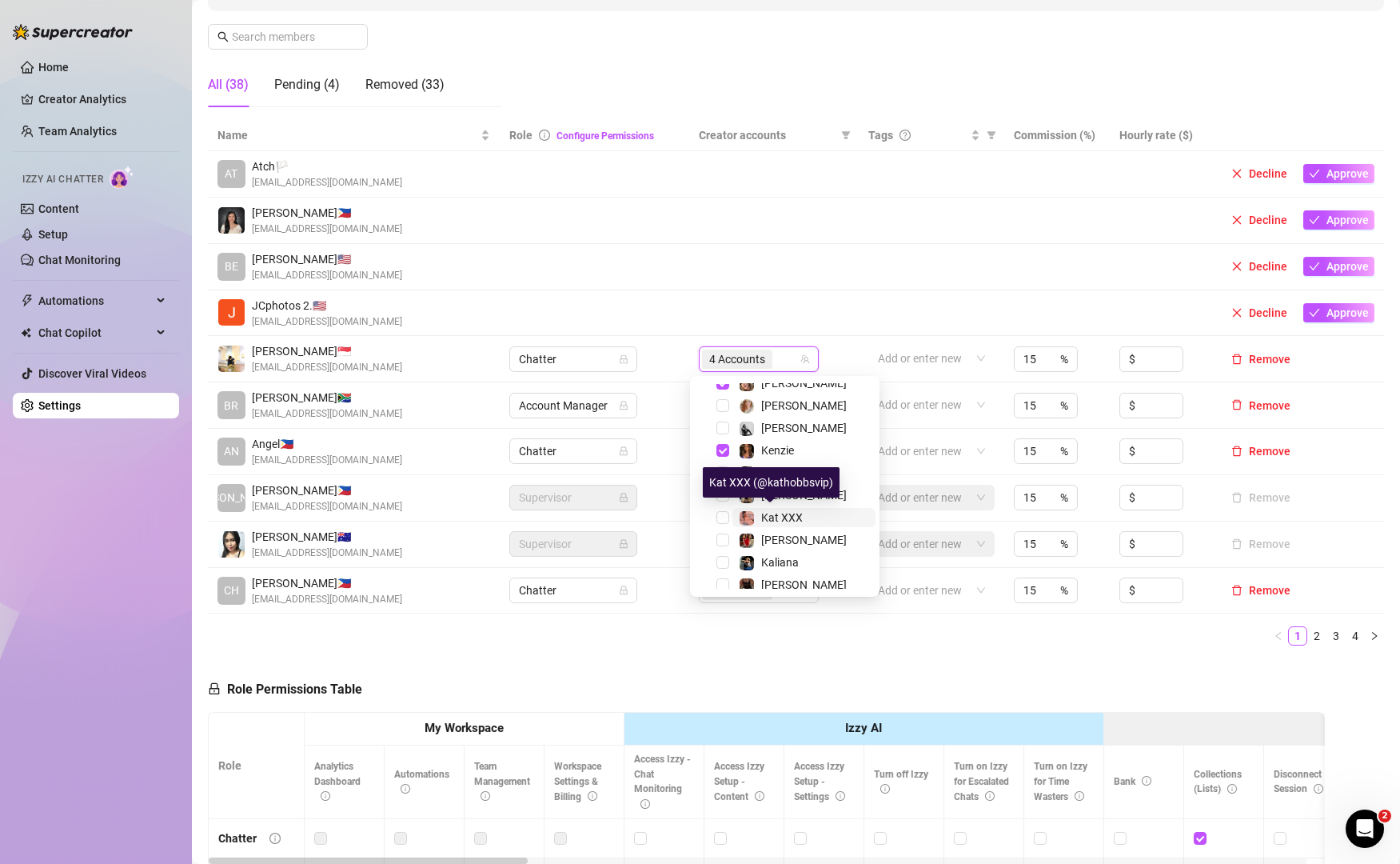
click at [768, 516] on span "Kat XXX" at bounding box center [782, 517] width 42 height 13
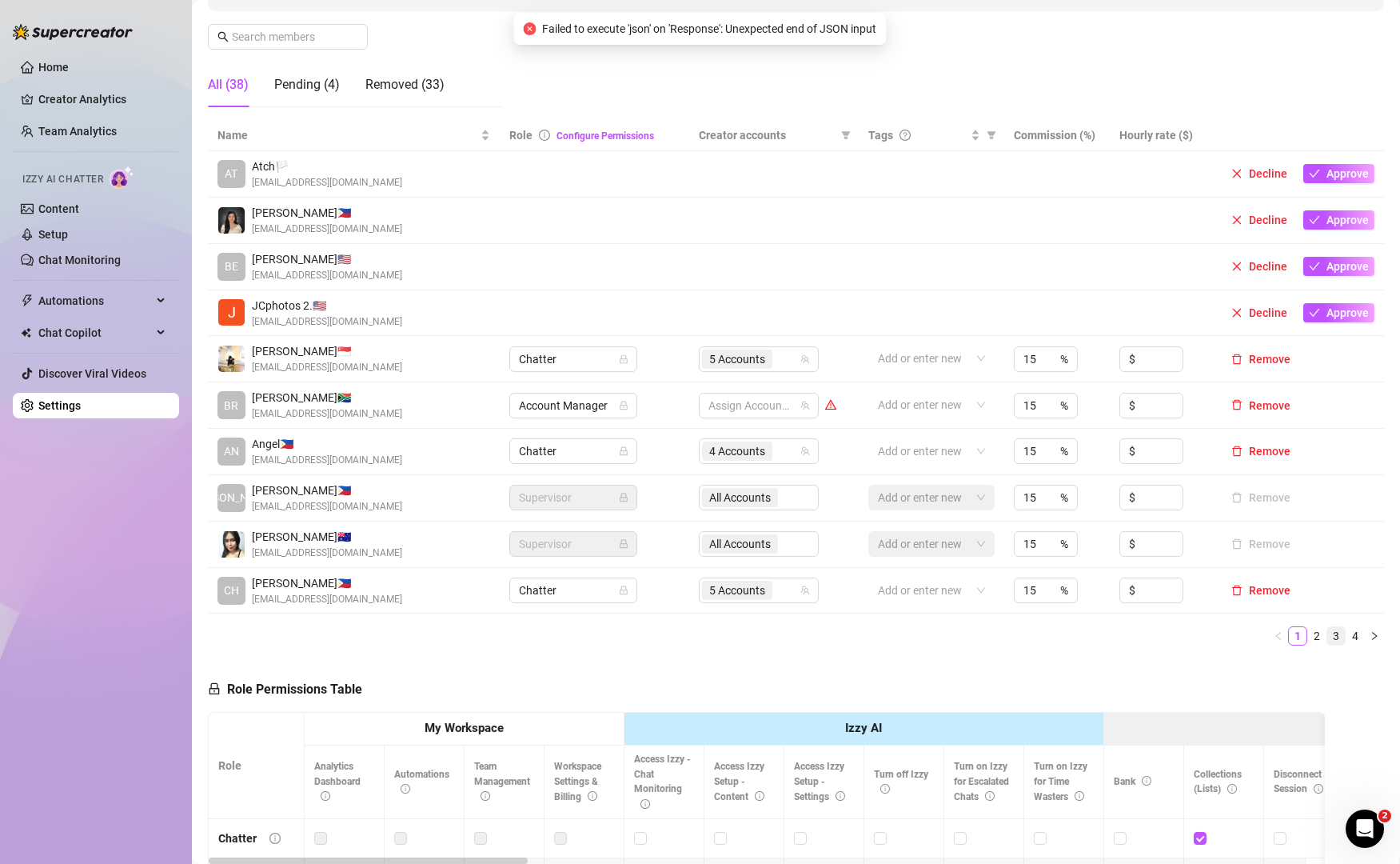
click at [1327, 632] on link "3" at bounding box center [1336, 636] width 18 height 18
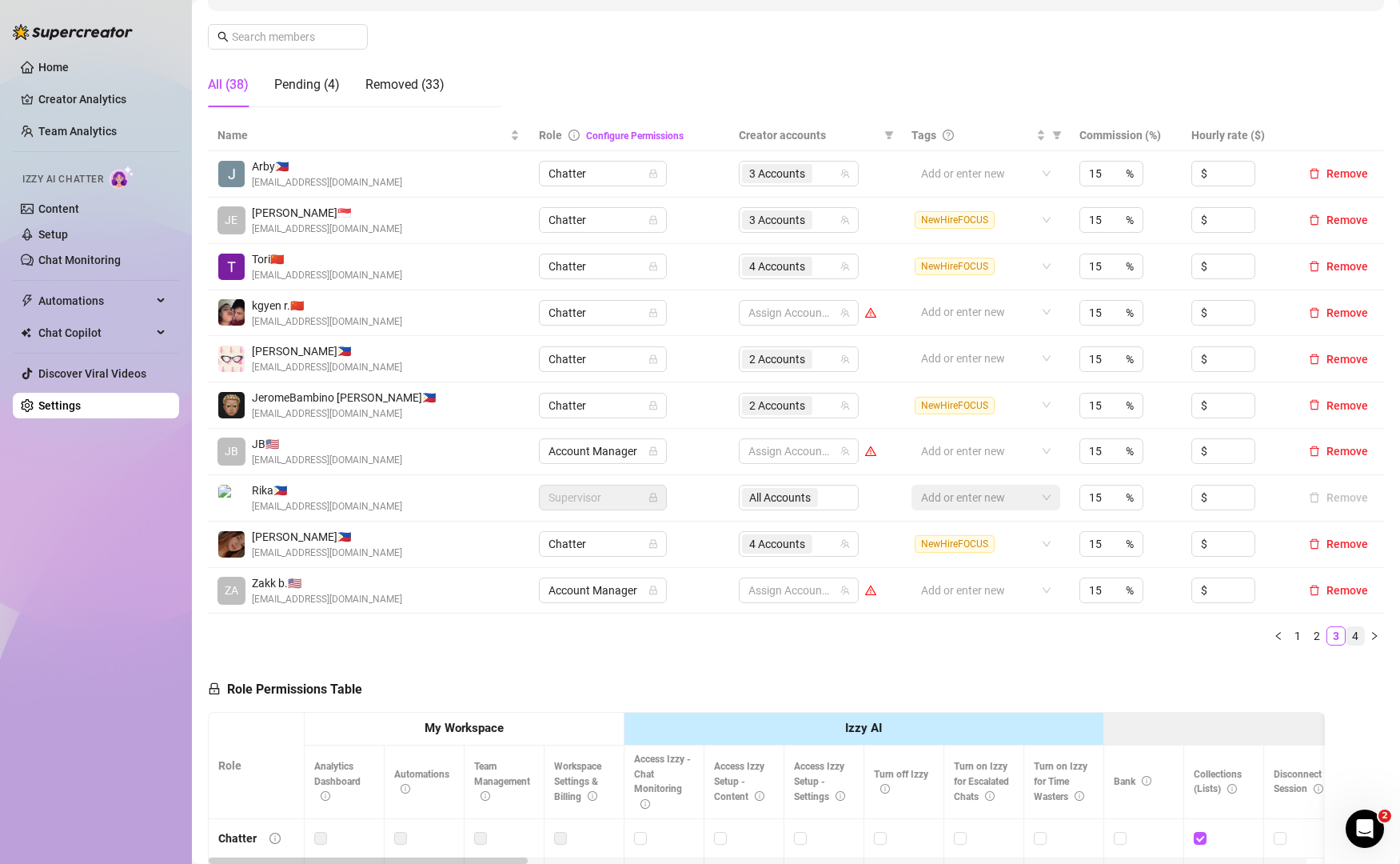
click at [1346, 637] on link "4" at bounding box center [1355, 636] width 18 height 18
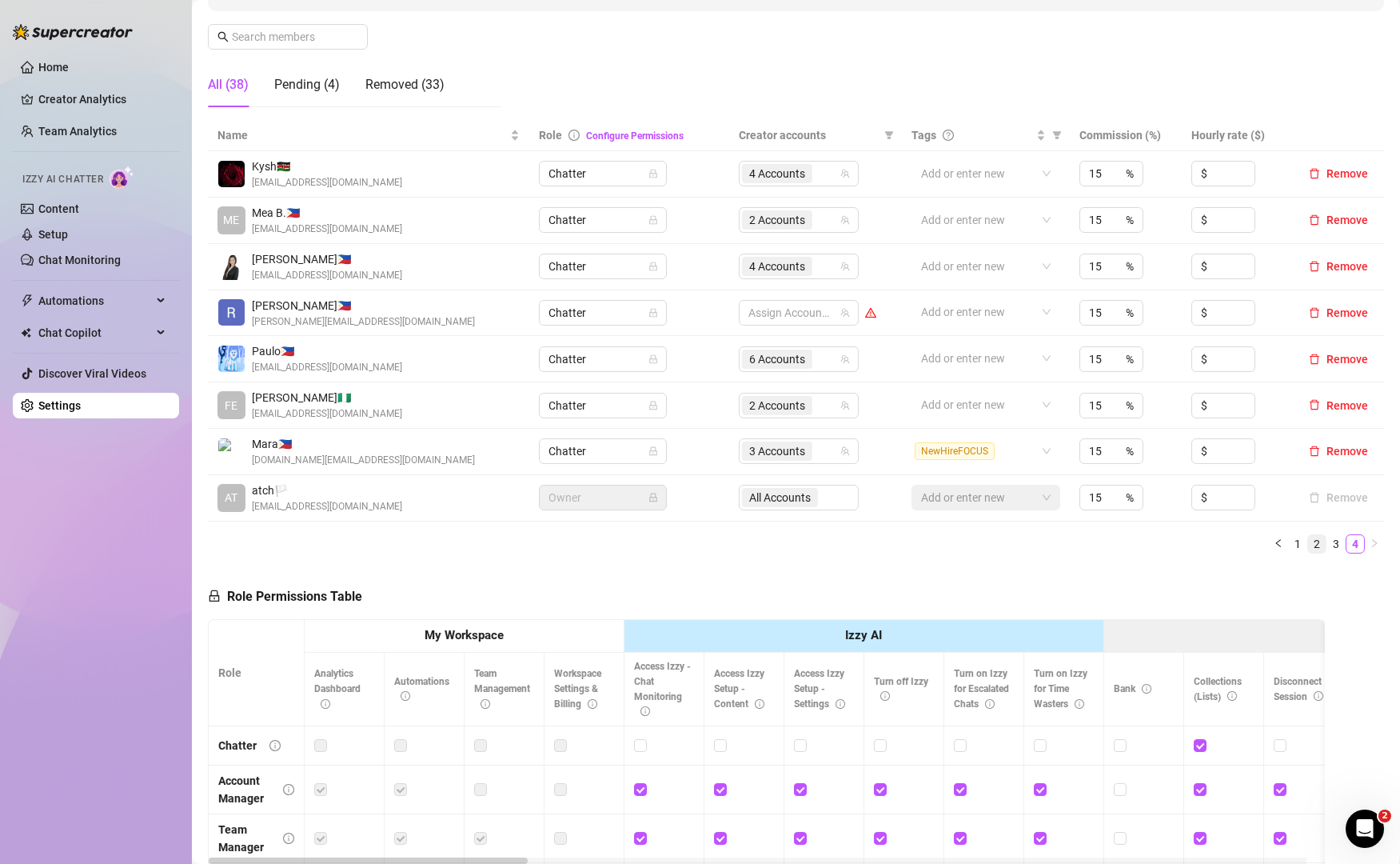
click at [1308, 544] on link "2" at bounding box center [1316, 544] width 18 height 18
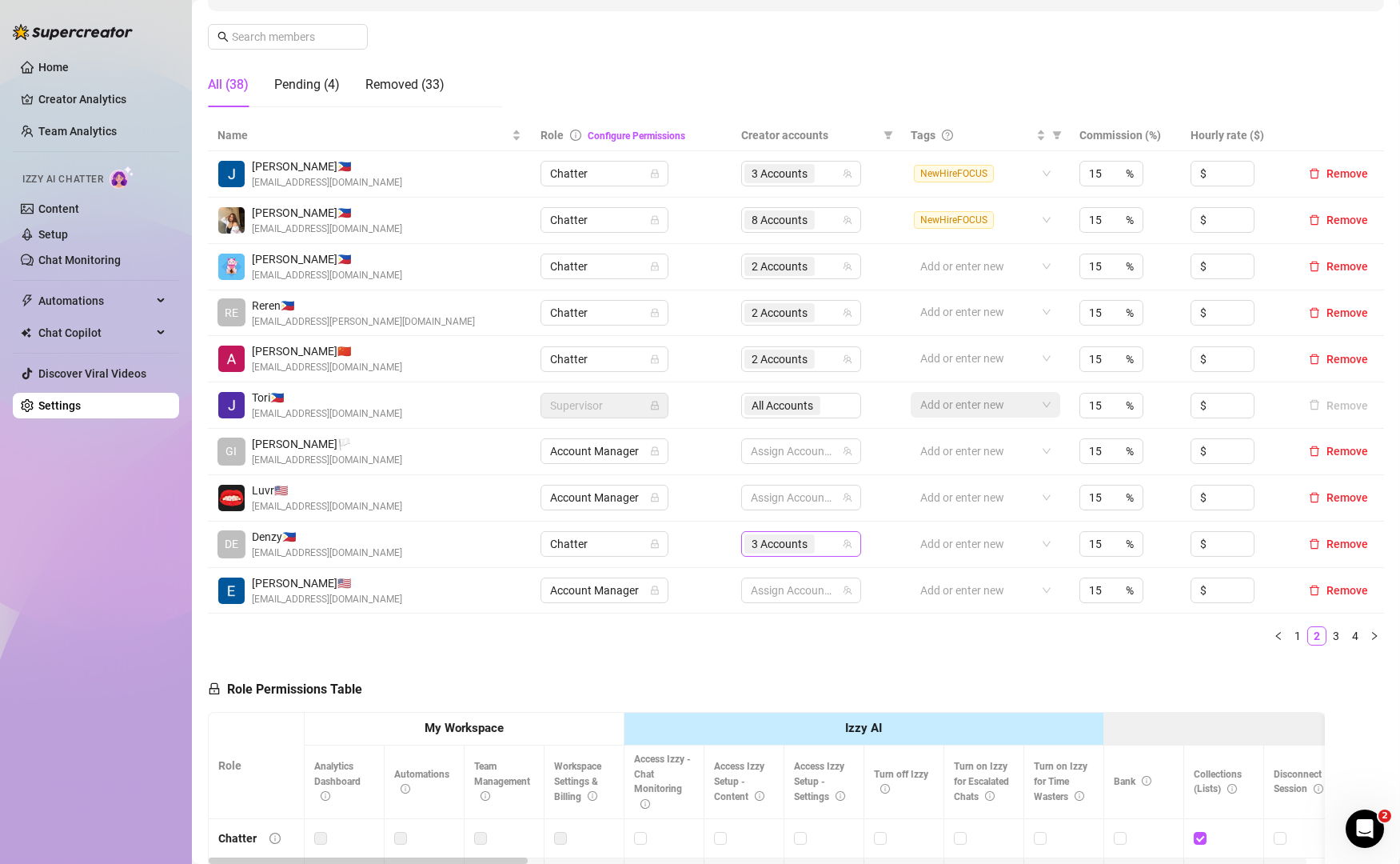
click at [821, 544] on div "3 Accounts" at bounding box center [792, 544] width 96 height 22
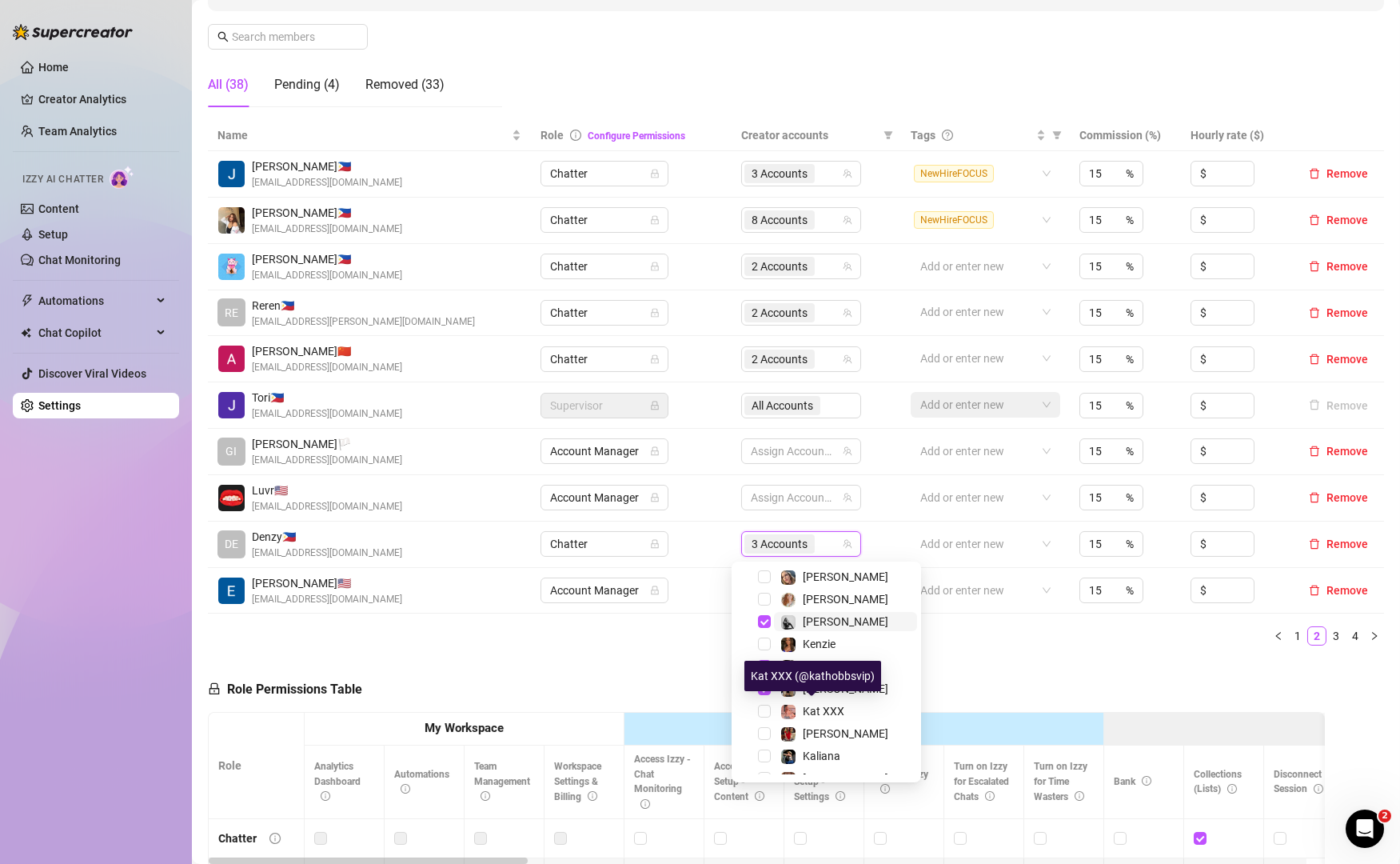
scroll to position [141, 0]
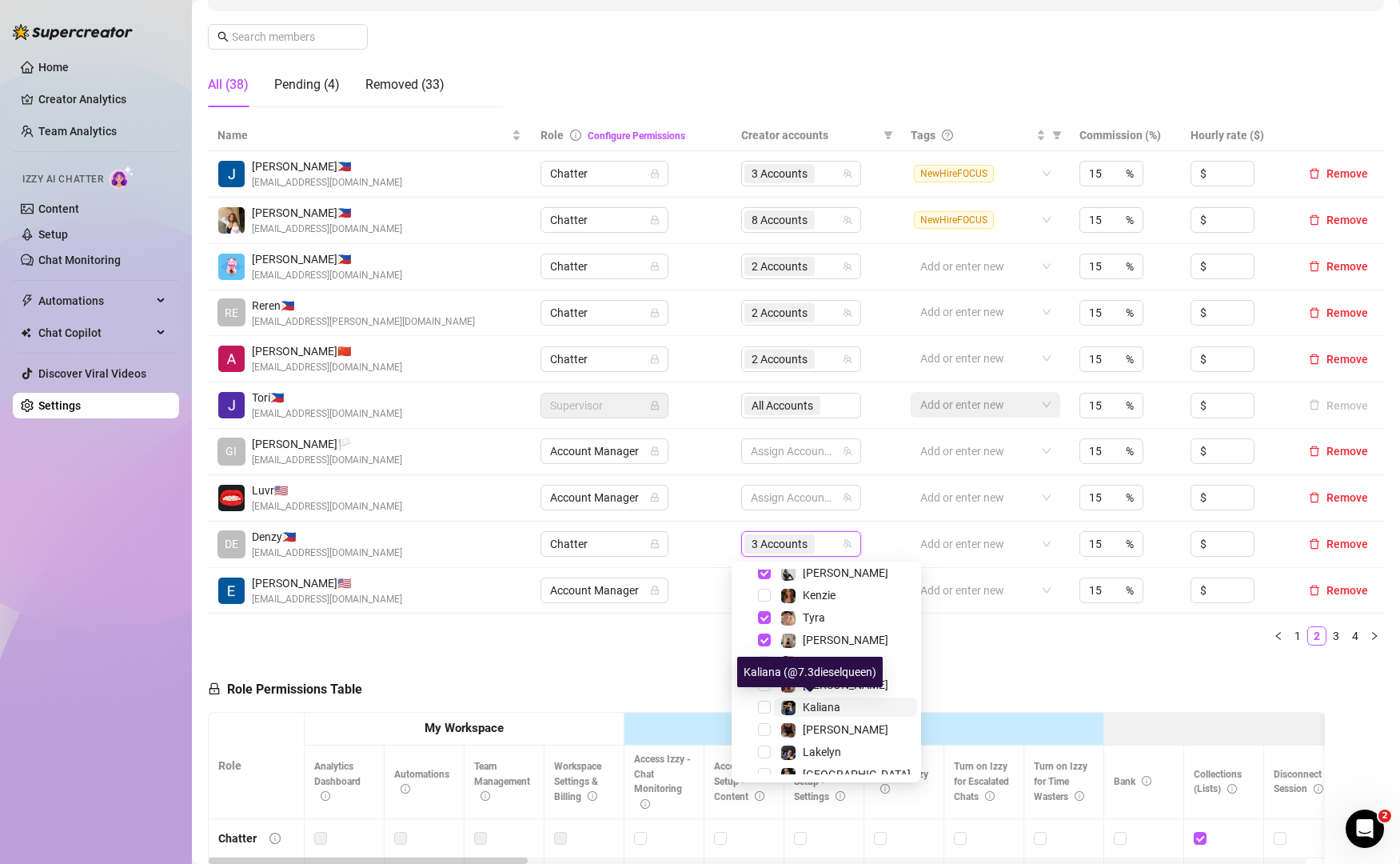
click at [817, 707] on span "Kaliana" at bounding box center [821, 706] width 38 height 13
